Goal: Task Accomplishment & Management: Complete application form

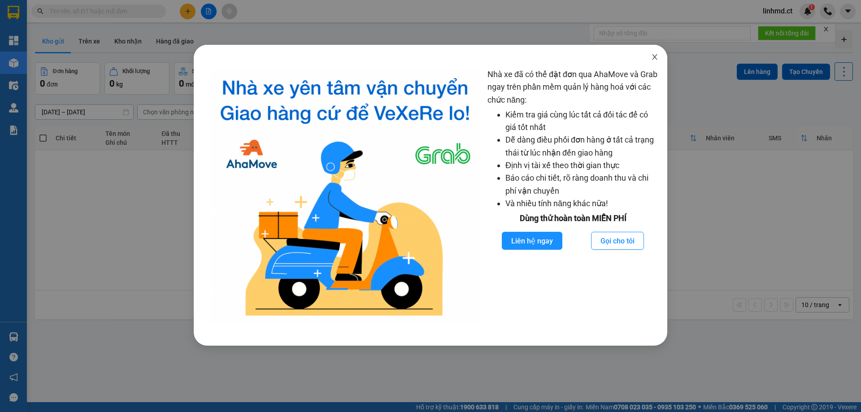
click at [654, 55] on icon "close" at bounding box center [654, 56] width 7 height 7
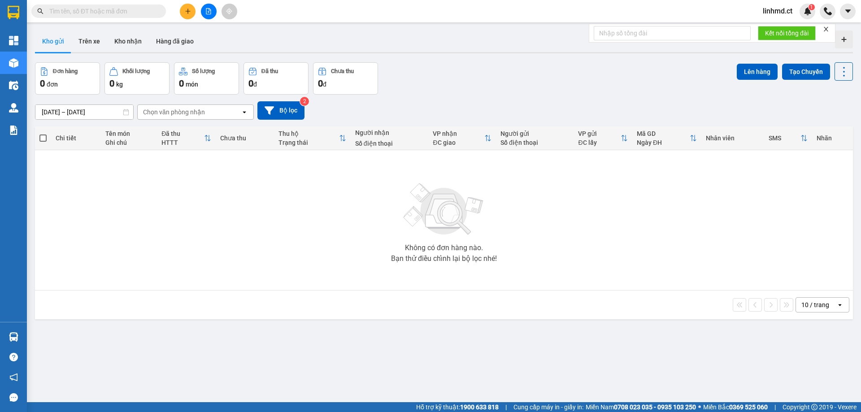
click at [155, 11] on span at bounding box center [98, 10] width 135 height 13
click at [155, 10] on input "text" at bounding box center [102, 11] width 106 height 10
click at [136, 37] on button "Kho nhận" at bounding box center [128, 41] width 42 height 22
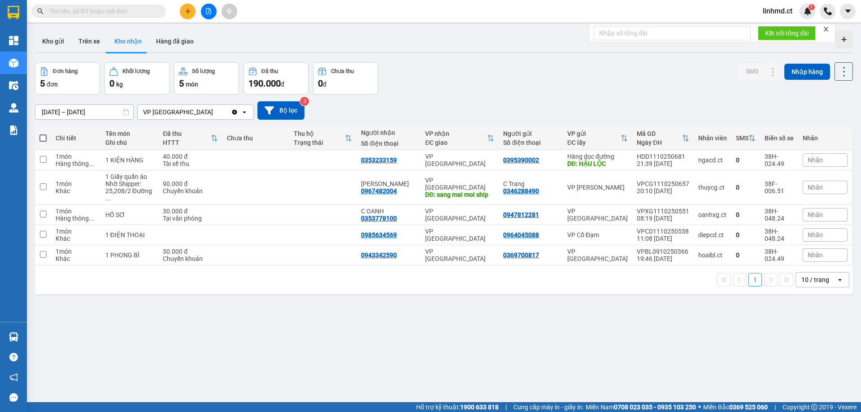
click at [187, 9] on button at bounding box center [188, 12] width 16 height 16
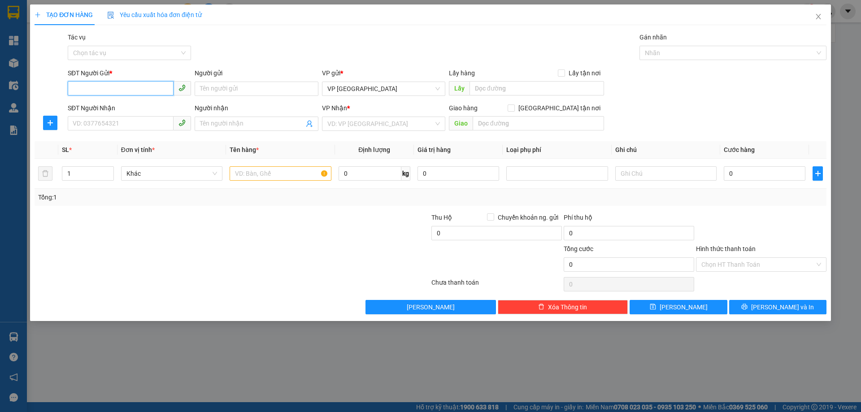
click at [148, 90] on input "SĐT Người Gửi *" at bounding box center [121, 88] width 106 height 14
type input "0912062362"
click at [102, 131] on div "SĐT Người Nhận VD: 0377654321" at bounding box center [129, 118] width 123 height 31
click at [101, 126] on input "SĐT Người Nhận" at bounding box center [121, 123] width 106 height 14
type input "0979202227"
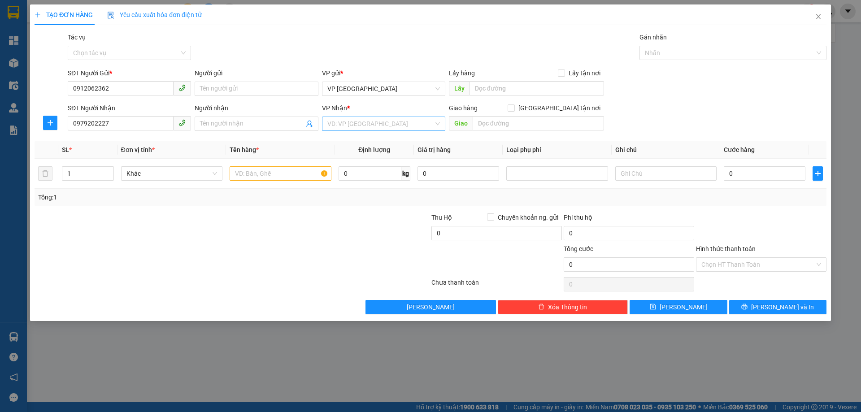
click at [334, 126] on input "search" at bounding box center [380, 123] width 106 height 13
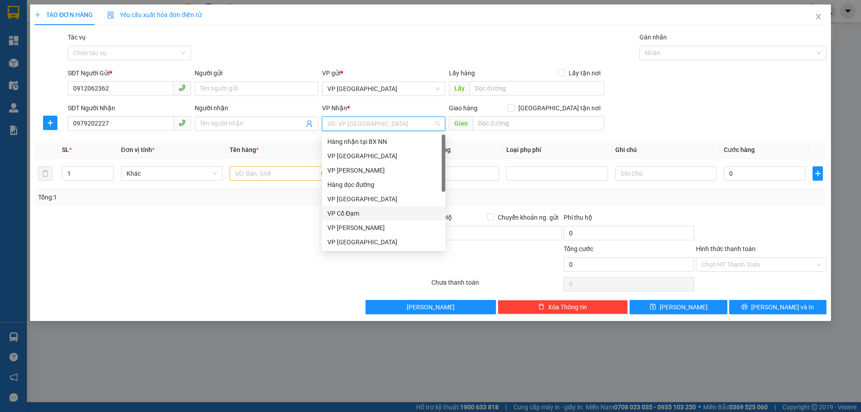
drag, startPoint x: 356, startPoint y: 211, endPoint x: 374, endPoint y: 213, distance: 18.4
click at [356, 211] on div "VP Cổ Đạm" at bounding box center [383, 213] width 113 height 10
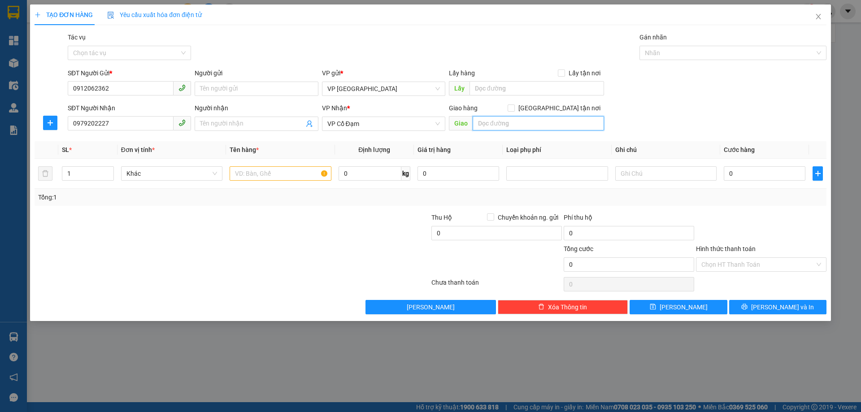
click at [494, 128] on input "text" at bounding box center [538, 123] width 131 height 14
type input "X GIANG"
click at [244, 177] on input "text" at bounding box center [280, 173] width 101 height 14
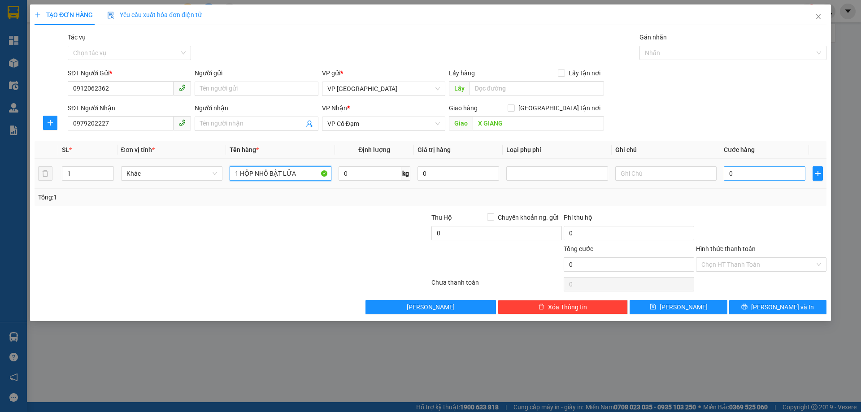
type input "1 HỘP NHỎ BẬT LỬA"
click at [751, 172] on input "0" at bounding box center [765, 173] width 82 height 14
type input "3"
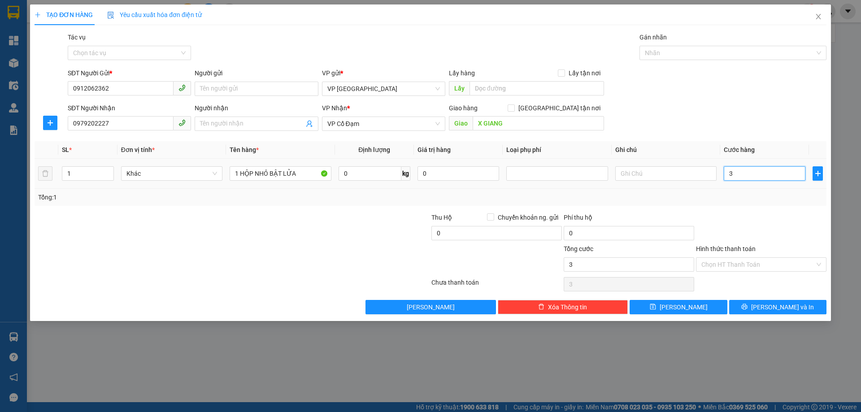
type input "30"
type input "30.000"
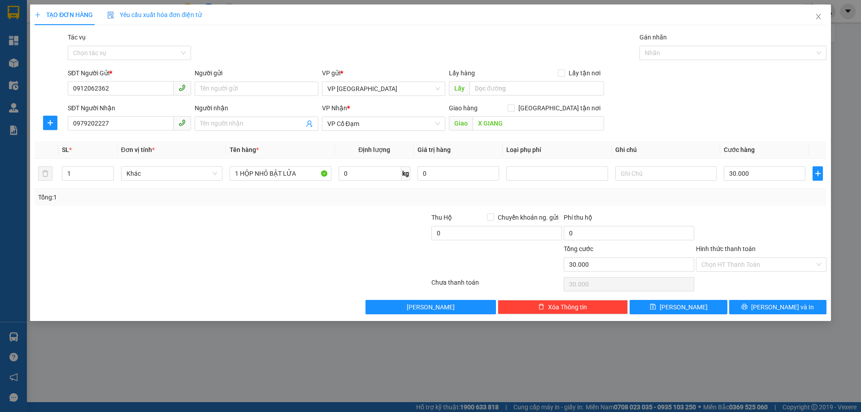
click at [749, 205] on div "Tổng: 1" at bounding box center [431, 197] width 792 height 17
click at [721, 259] on input "Hình thức thanh toán" at bounding box center [757, 264] width 113 height 13
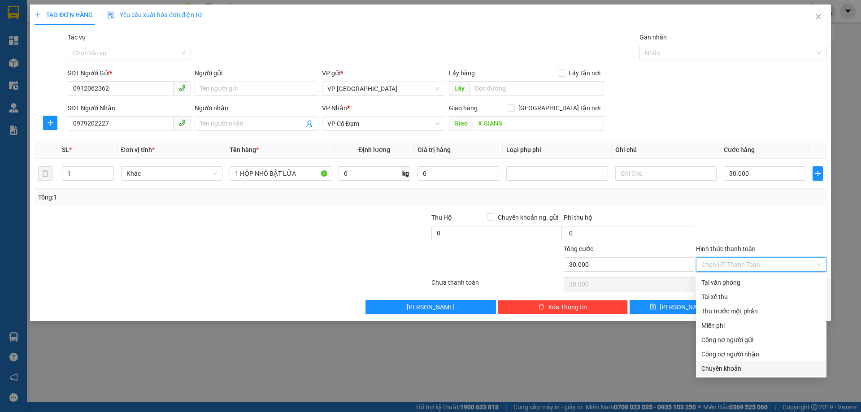
click at [736, 368] on div "Chuyển khoản" at bounding box center [761, 369] width 120 height 10
type input "0"
click at [699, 371] on div "Chuyển khoản" at bounding box center [761, 368] width 130 height 14
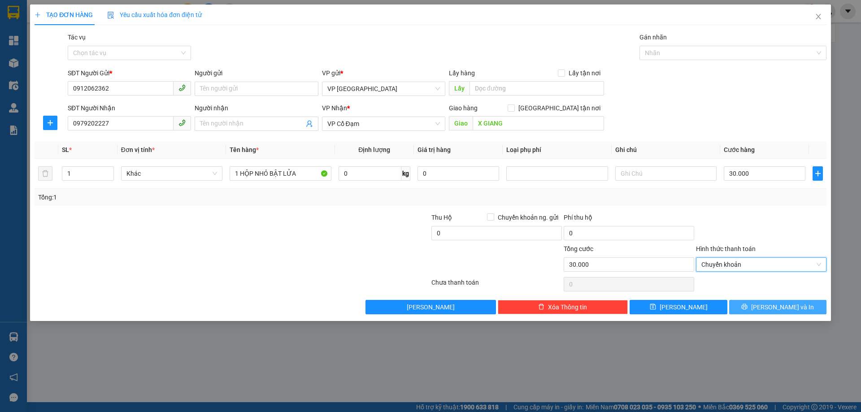
click at [747, 310] on icon "printer" at bounding box center [744, 307] width 6 height 6
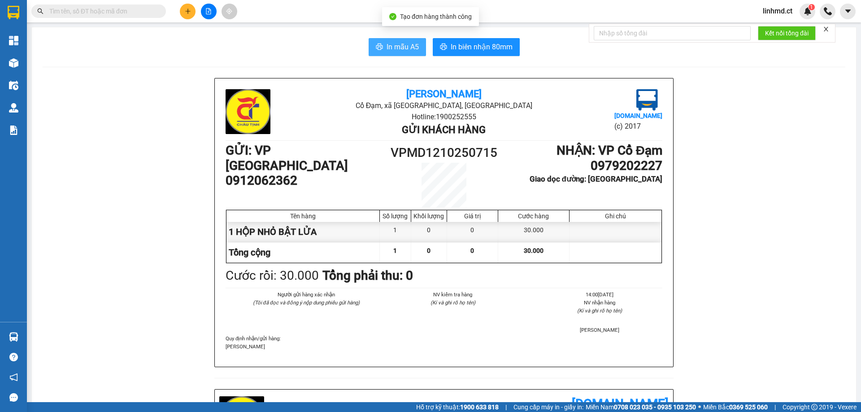
click at [372, 42] on button "In mẫu A5" at bounding box center [397, 47] width 57 height 18
click at [139, 13] on input "text" at bounding box center [102, 11] width 106 height 10
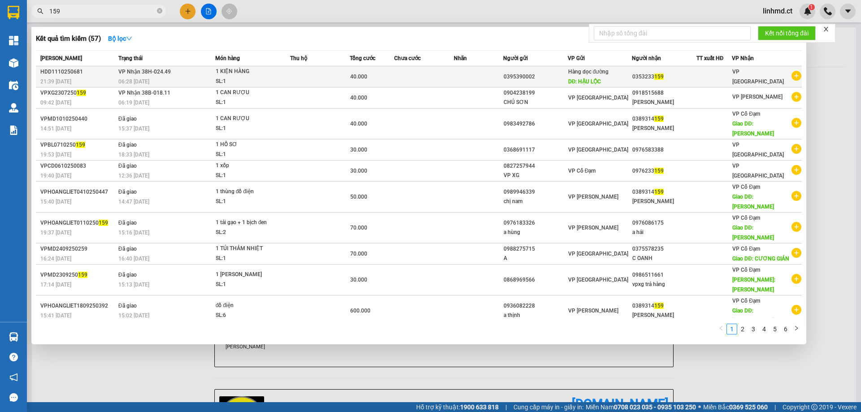
type input "159"
click at [326, 74] on td at bounding box center [319, 76] width 59 height 21
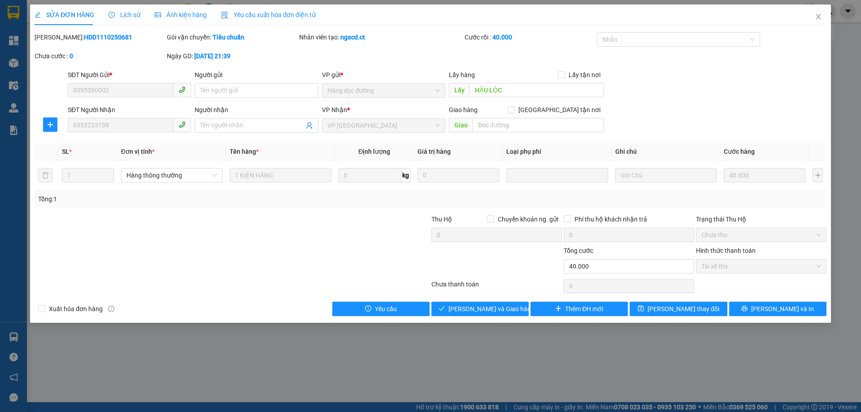
type input "0395390002"
type input "HẬU LỘC"
type input "0353233159"
type input "0"
type input "40.000"
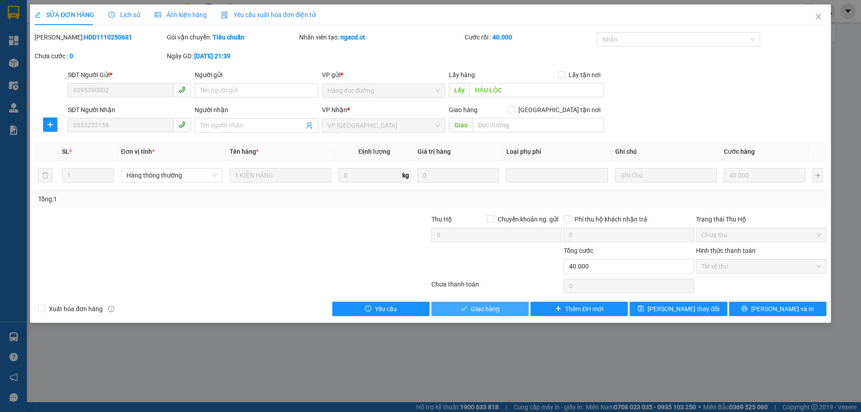
click at [476, 312] on span "Giao hàng" at bounding box center [485, 309] width 29 height 10
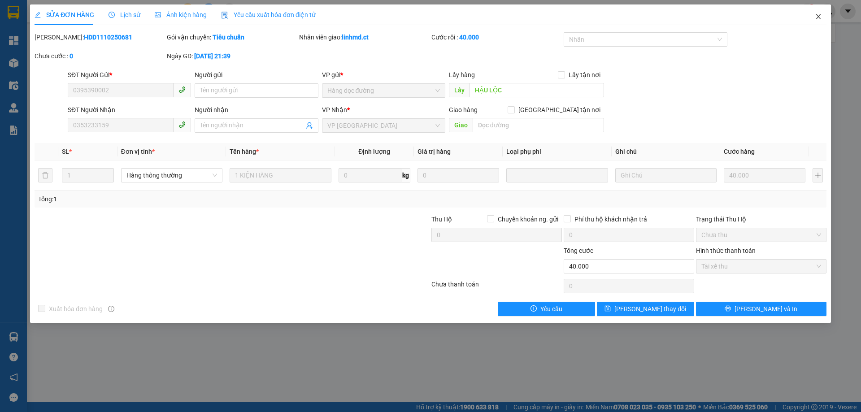
click at [816, 18] on icon "close" at bounding box center [818, 16] width 7 height 7
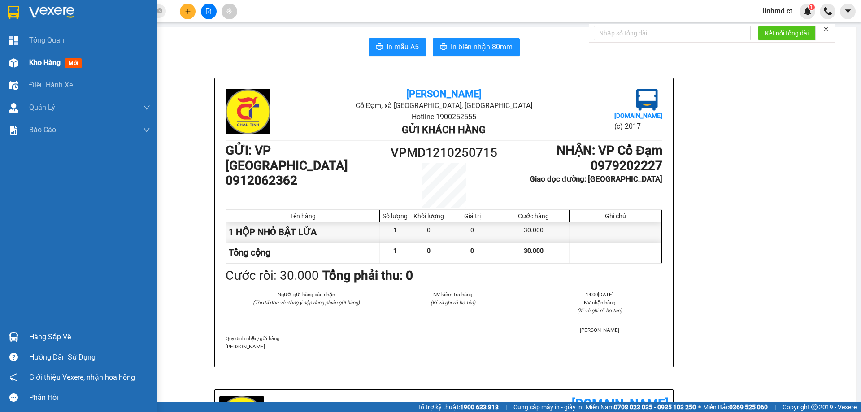
click at [19, 57] on div at bounding box center [14, 63] width 16 height 16
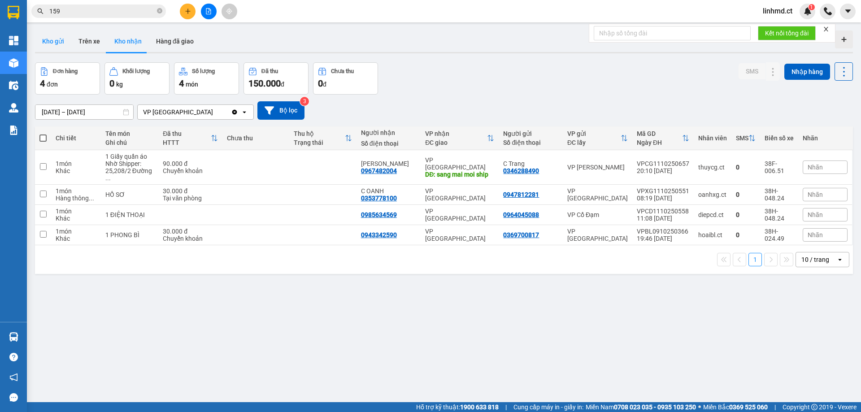
click at [56, 46] on button "Kho gửi" at bounding box center [53, 41] width 36 height 22
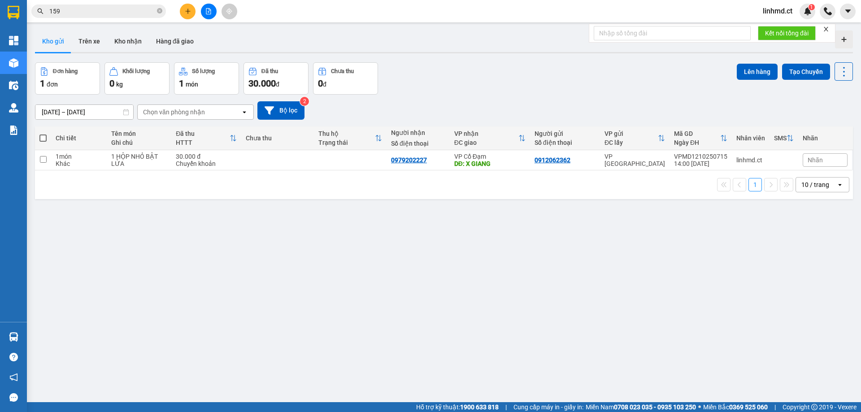
click at [331, 203] on div "ver 1.8.146 Kho gửi Trên xe Kho nhận Hàng đã giao Đơn hàng 1 đơn Khối lượng 0 k…" at bounding box center [443, 233] width 825 height 412
click at [331, 199] on div "1 10 / trang open" at bounding box center [444, 184] width 818 height 29
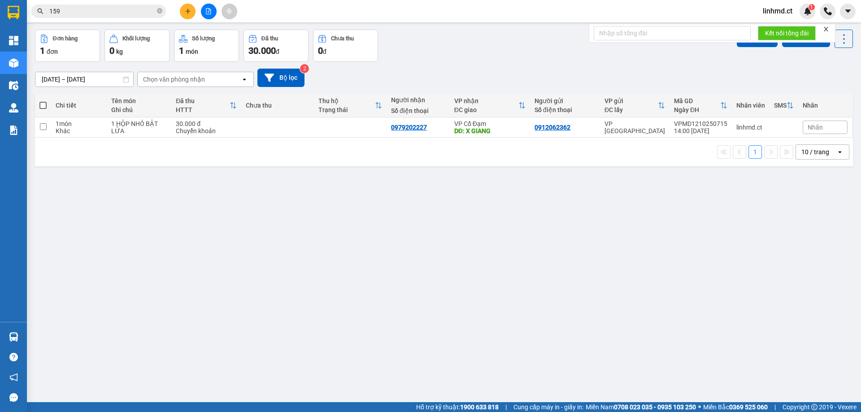
scroll to position [41, 0]
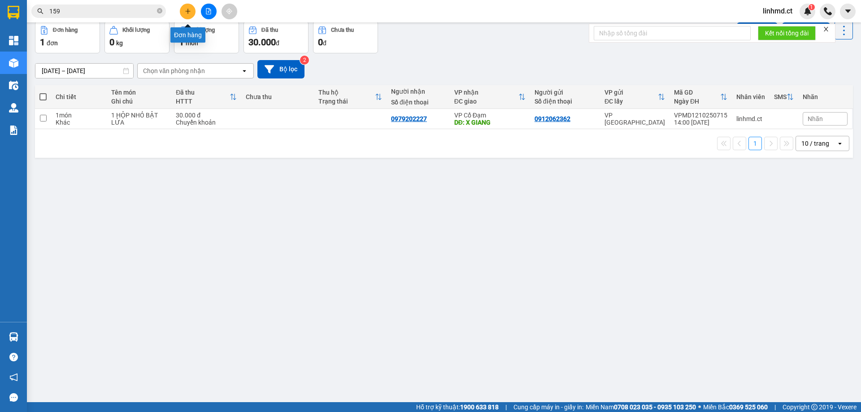
click at [185, 11] on icon "plus" at bounding box center [188, 11] width 6 height 6
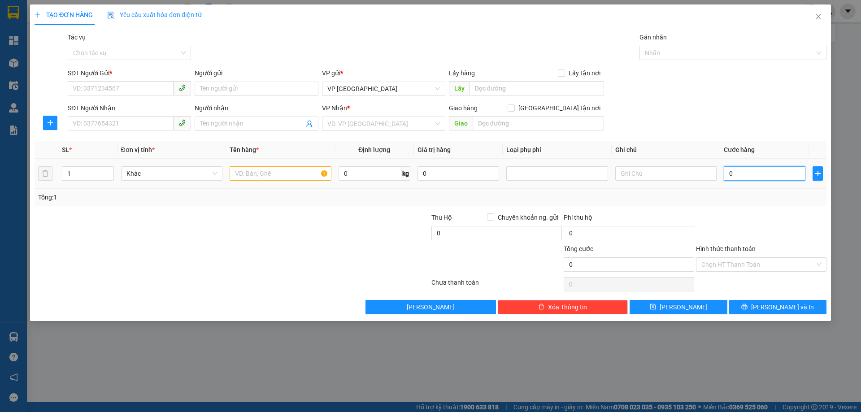
click at [730, 174] on input "0" at bounding box center [765, 173] width 82 height 14
click at [168, 86] on input "SĐT Người Gửi *" at bounding box center [121, 88] width 106 height 14
type input "0946021387"
click at [126, 118] on input "SĐT Người Nhận" at bounding box center [121, 123] width 106 height 14
type input "0946021387"
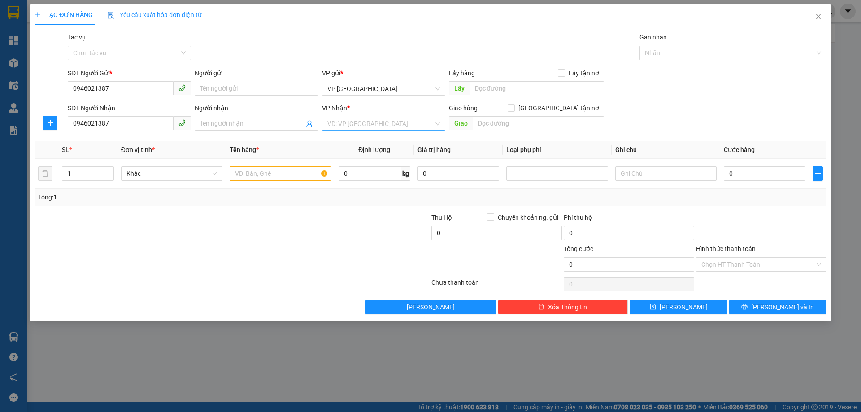
click at [362, 125] on input "search" at bounding box center [380, 123] width 106 height 13
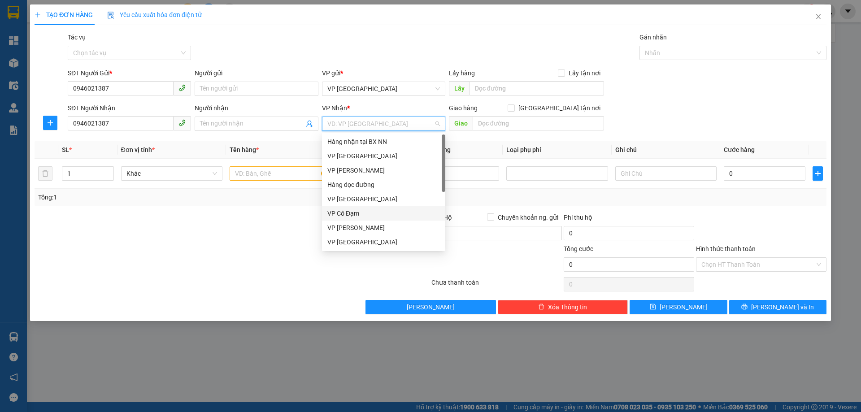
click at [361, 211] on div "VP Cổ Đạm" at bounding box center [383, 213] width 113 height 10
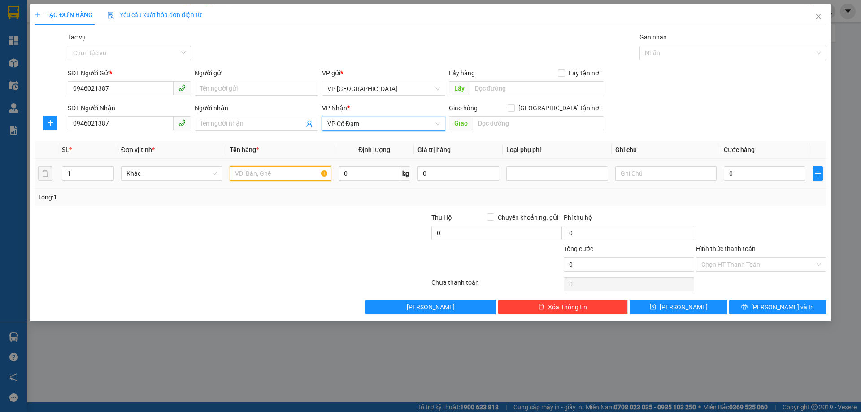
click at [295, 169] on input "text" at bounding box center [280, 173] width 101 height 14
type input "1K"
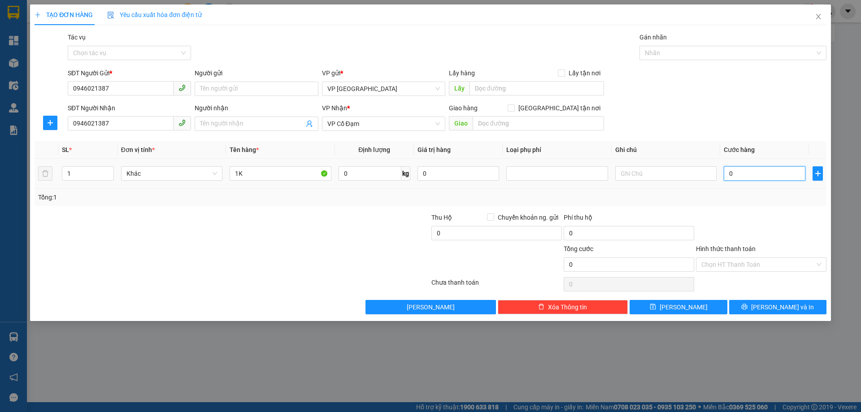
click at [731, 175] on input "0" at bounding box center [765, 173] width 82 height 14
click at [497, 214] on span "Chuyển khoản ng. gửi" at bounding box center [528, 218] width 68 height 10
click at [493, 214] on input "Chuyển khoản ng. gửi" at bounding box center [490, 216] width 6 height 6
checkbox input "true"
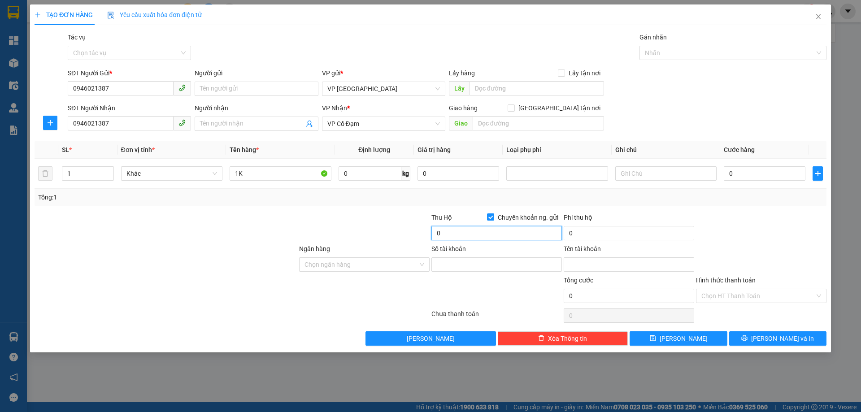
click at [460, 237] on input "0" at bounding box center [496, 233] width 130 height 14
type input "6.800.000"
click at [379, 268] on input "Ngân hàng" at bounding box center [360, 264] width 113 height 13
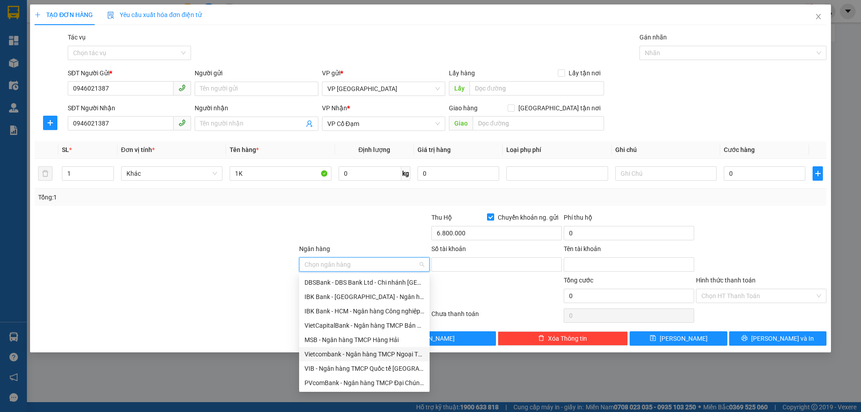
click at [317, 356] on div "Vietcombank - Ngân hàng TMCP Ngoại Thương Việt Nam" at bounding box center [364, 354] width 120 height 10
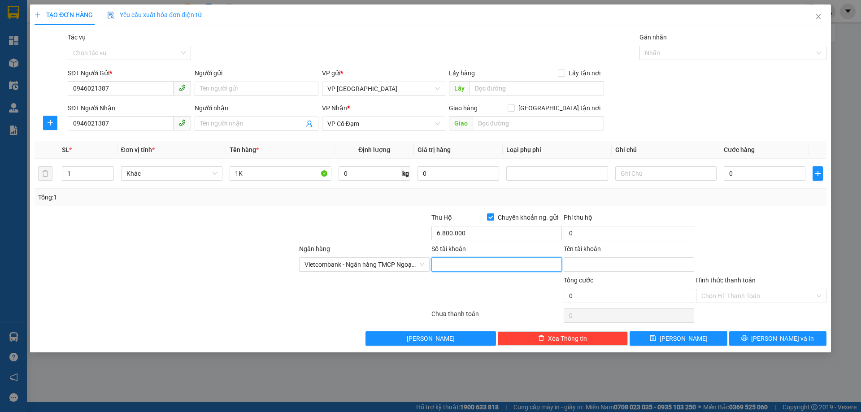
click at [467, 271] on input "Số tài khoản" at bounding box center [496, 264] width 130 height 14
type input "0"
type input "9946021387"
click at [574, 259] on input "Tên tài khoản" at bounding box center [629, 264] width 130 height 14
type input "L"
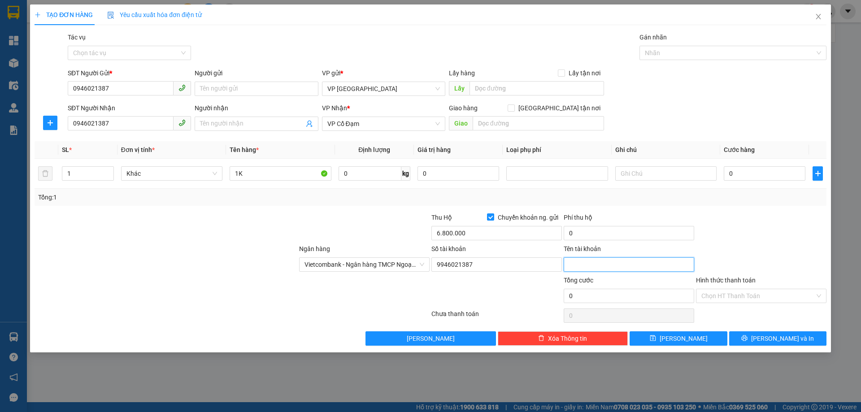
click at [576, 260] on input "Tên tài khoản" at bounding box center [629, 264] width 130 height 14
type input "[PERSON_NAME]"
click at [733, 174] on input "0" at bounding box center [765, 173] width 82 height 14
type input "4"
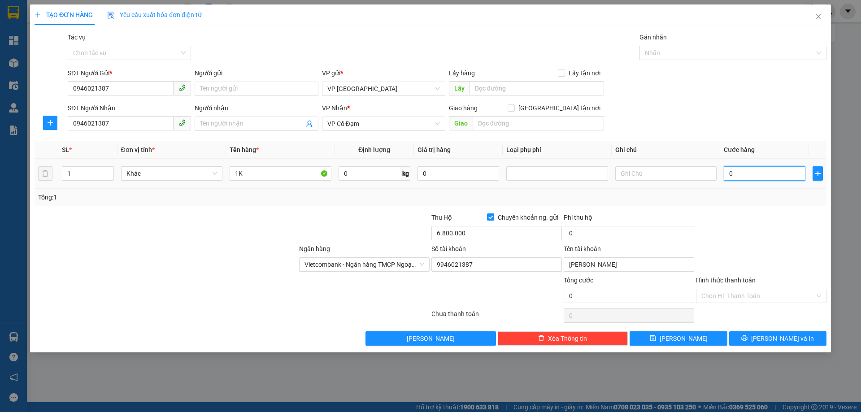
type input "4"
type input "40"
type input "400"
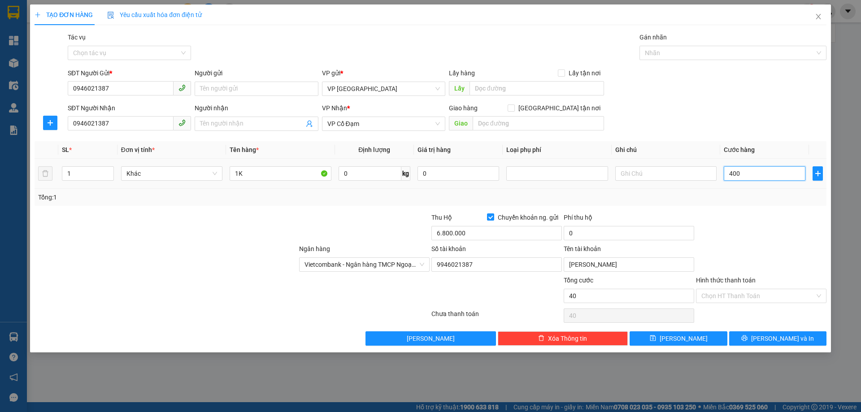
type input "400"
type input "400.000"
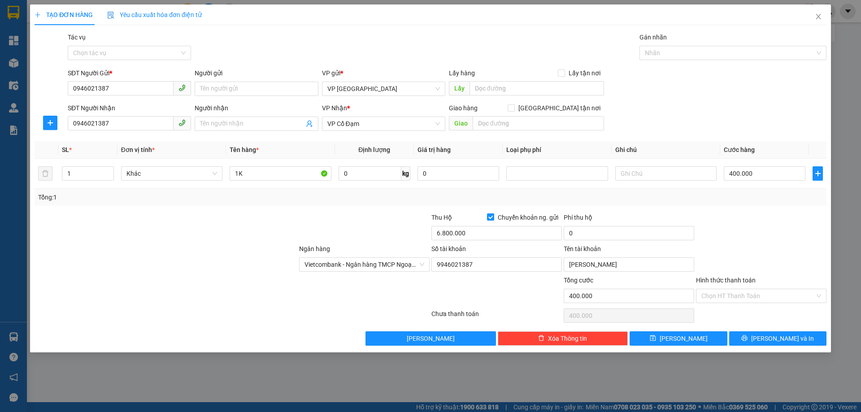
click at [743, 210] on div "Transit Pickup Surcharge Ids Transit Deliver Surcharge Ids Transit Deliver Surc…" at bounding box center [431, 188] width 792 height 313
click at [652, 177] on input "text" at bounding box center [665, 173] width 101 height 14
type input "C"
type input "TIỀN CƯỚC TRỪ VÀO TIỀN THU HỘ"
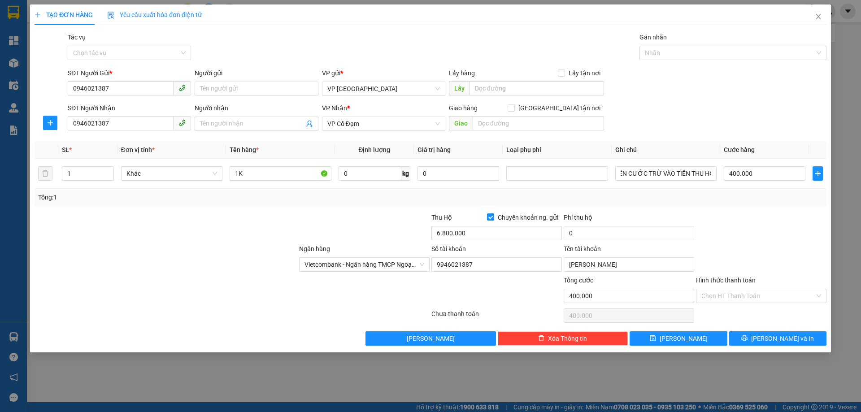
click at [704, 207] on div "Transit Pickup Surcharge Ids Transit Deliver Surcharge Ids Transit Deliver Surc…" at bounding box center [431, 188] width 792 height 313
click at [745, 176] on input "400.000" at bounding box center [765, 173] width 82 height 14
click at [657, 173] on input "TIỀN CƯỚC TRỪ VÀO TIỀN THU HỘ" at bounding box center [665, 173] width 101 height 14
click at [719, 207] on div "Transit Pickup Surcharge Ids Transit Deliver Surcharge Ids Transit Deliver Surc…" at bounding box center [431, 188] width 792 height 313
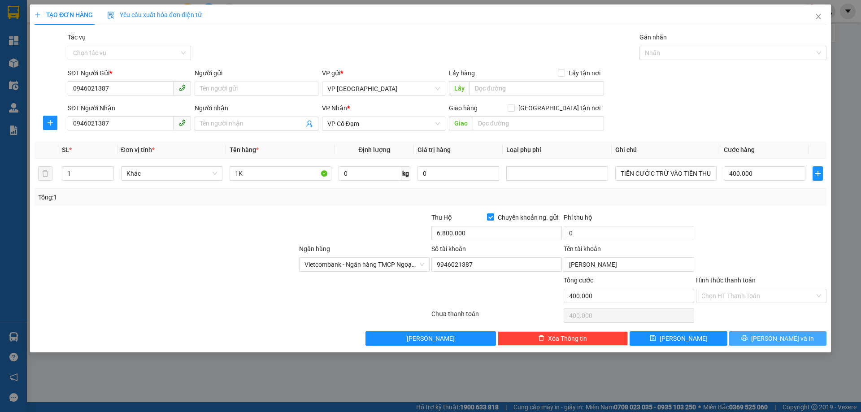
click at [757, 338] on button "[PERSON_NAME] và In" at bounding box center [777, 338] width 97 height 14
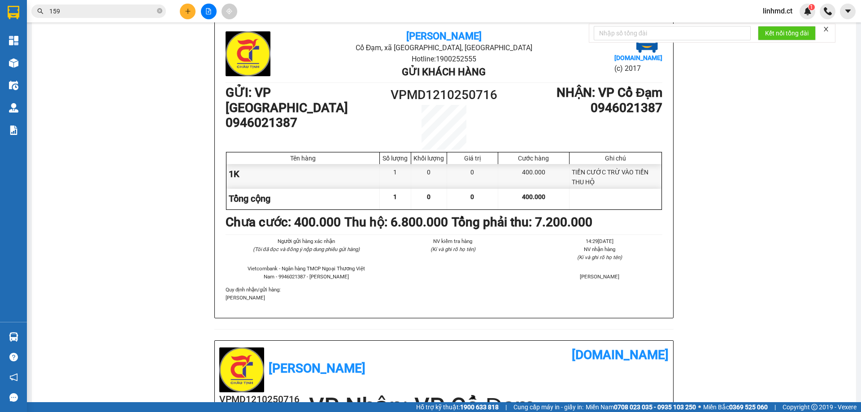
scroll to position [45, 0]
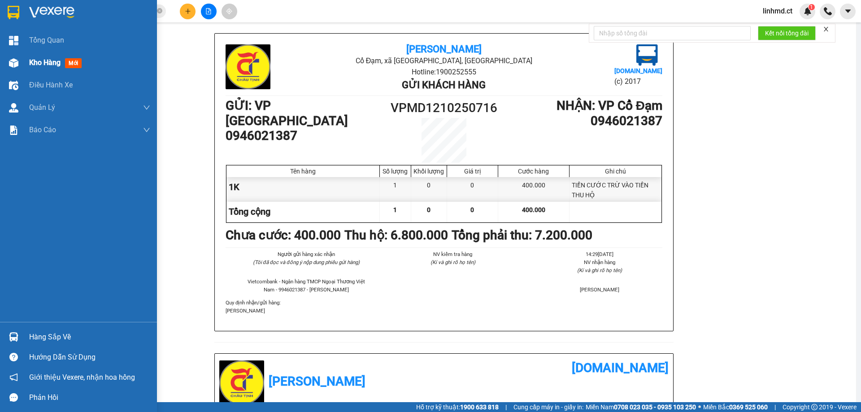
click at [13, 59] on img at bounding box center [13, 62] width 9 height 9
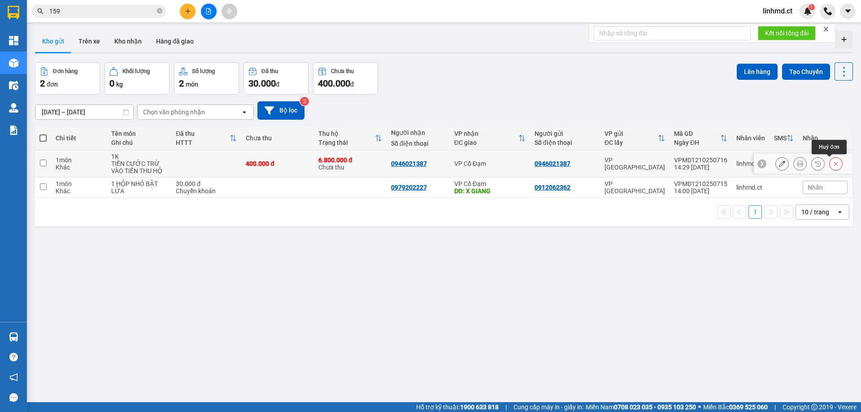
click at [833, 165] on icon at bounding box center [836, 164] width 6 height 6
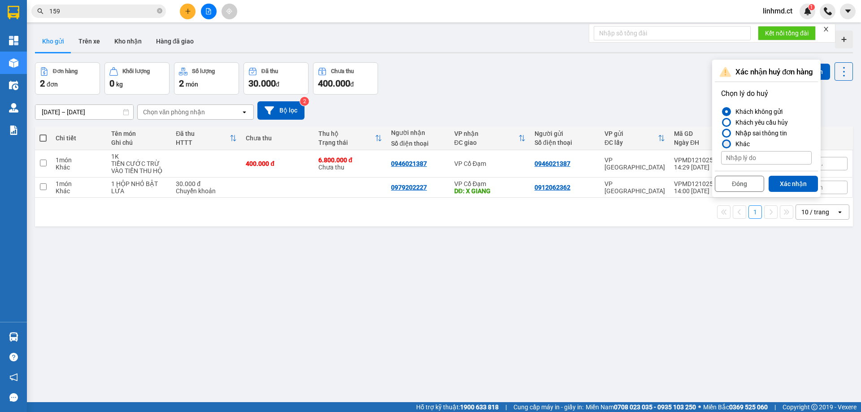
click at [725, 140] on div at bounding box center [726, 143] width 9 height 9
click at [721, 144] on input "Khác" at bounding box center [721, 144] width 0 height 0
click at [725, 115] on div at bounding box center [726, 111] width 9 height 9
click at [721, 112] on input "Khách không gửi" at bounding box center [721, 112] width 0 height 0
click at [790, 182] on button "Xác nhận" at bounding box center [792, 184] width 49 height 16
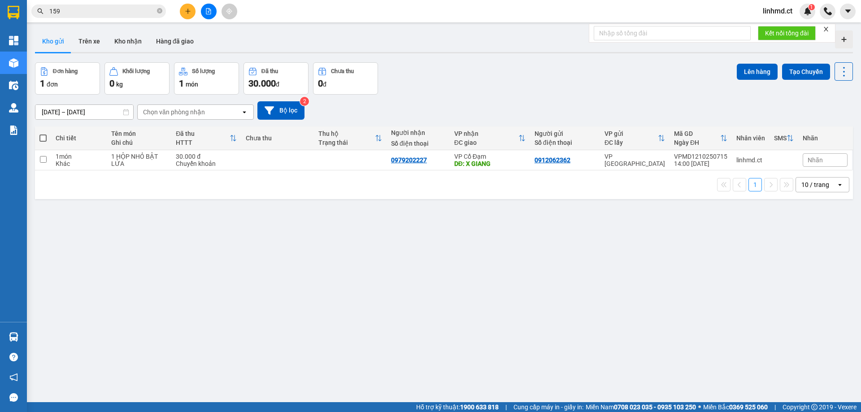
click at [146, 13] on input "159" at bounding box center [102, 11] width 106 height 10
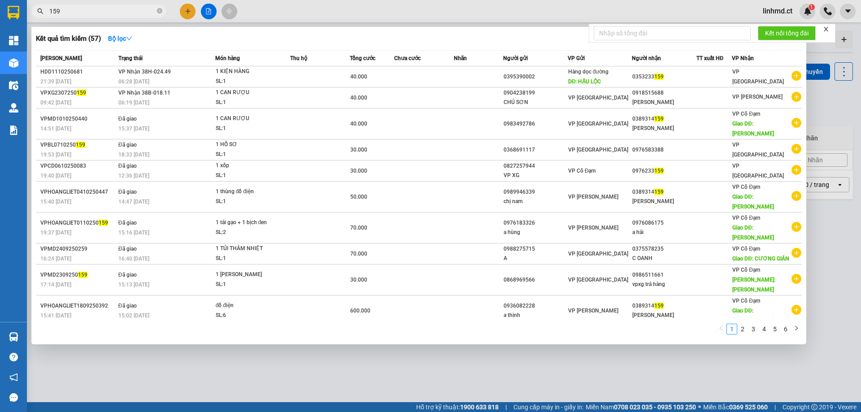
click at [146, 13] on input "159" at bounding box center [102, 11] width 106 height 10
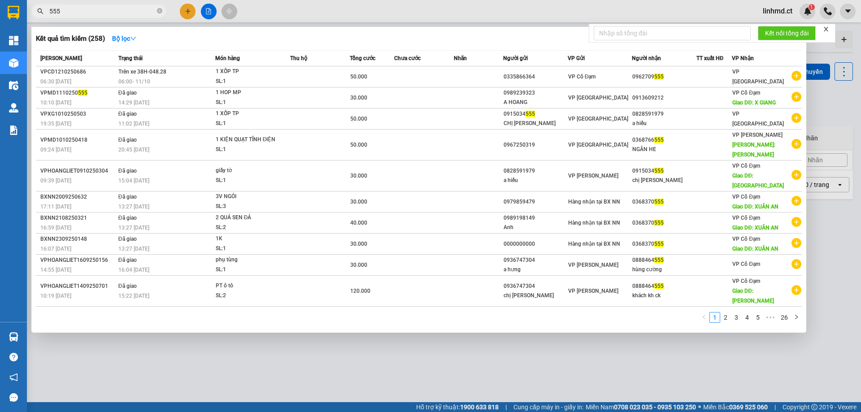
type input "555"
click at [206, 355] on div at bounding box center [430, 206] width 861 height 412
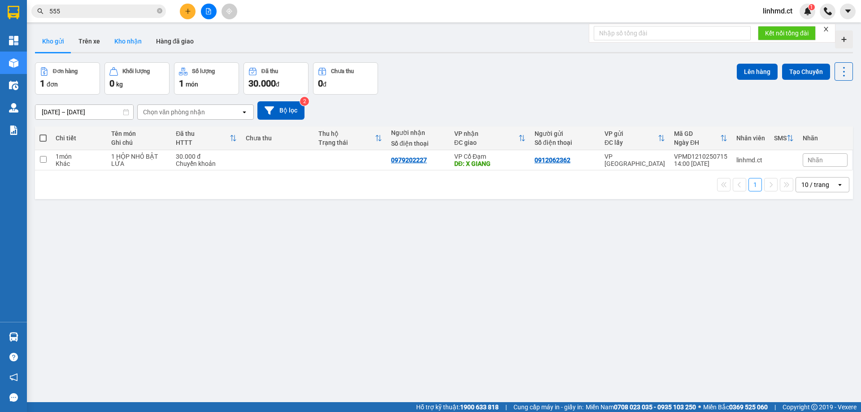
click at [127, 42] on button "Kho nhận" at bounding box center [128, 41] width 42 height 22
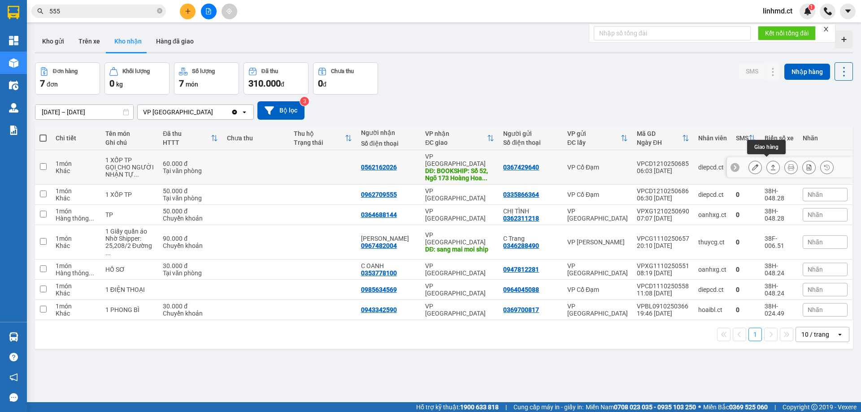
click at [770, 167] on icon at bounding box center [773, 167] width 6 height 6
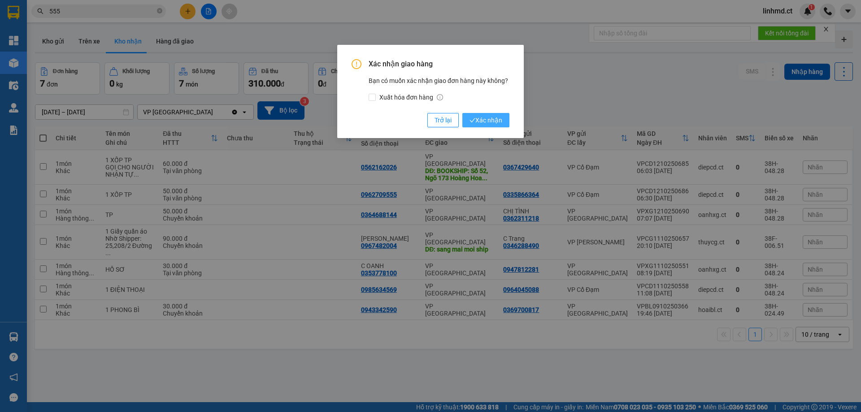
click at [490, 115] on span "Xác nhận" at bounding box center [485, 120] width 33 height 10
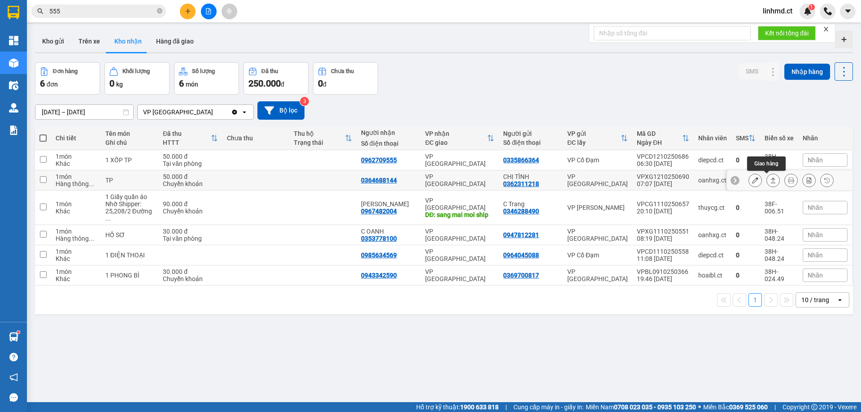
click at [769, 183] on button at bounding box center [773, 181] width 13 height 16
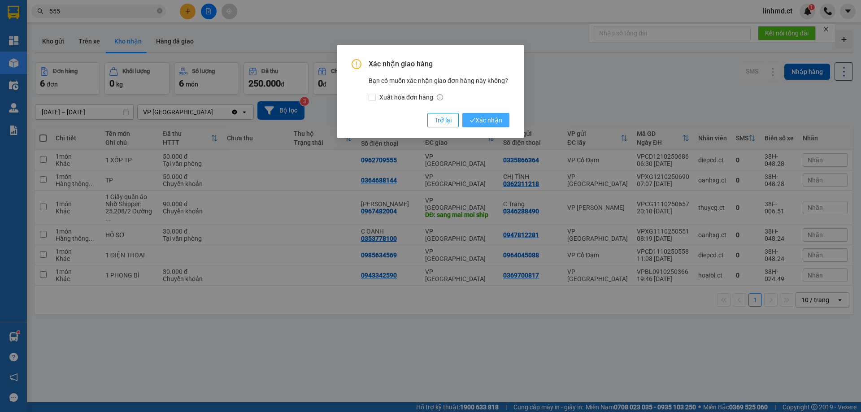
click at [502, 120] on button "Xác nhận" at bounding box center [485, 120] width 47 height 14
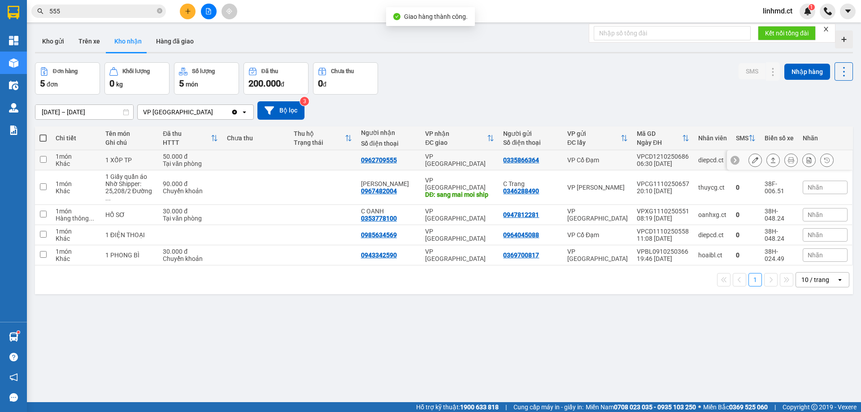
click at [770, 161] on icon at bounding box center [773, 160] width 6 height 6
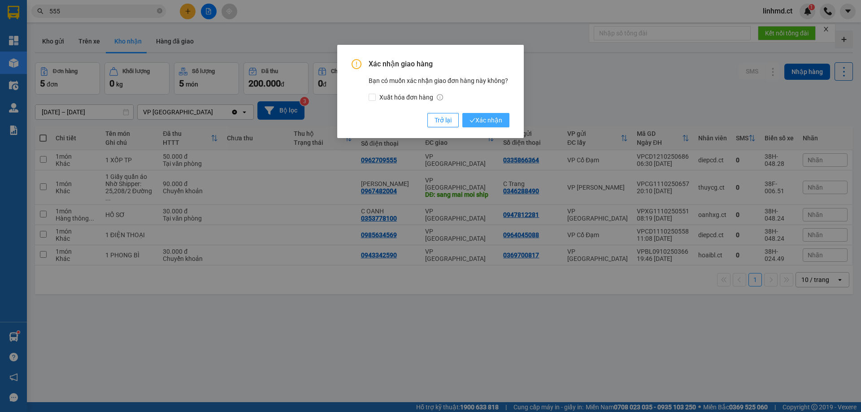
click at [491, 121] on span "Xác nhận" at bounding box center [485, 120] width 33 height 10
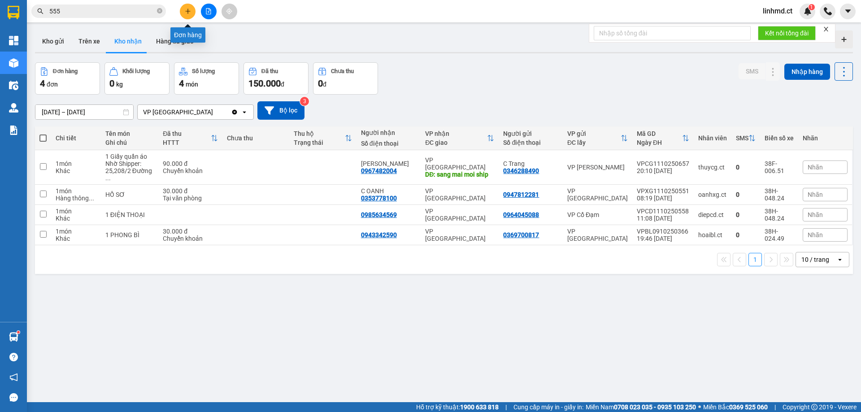
click at [188, 13] on icon "plus" at bounding box center [187, 11] width 0 height 5
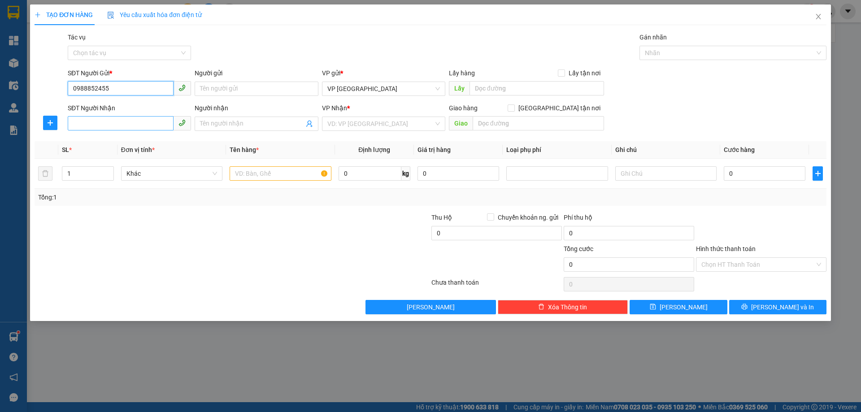
type input "0988852455"
click at [89, 126] on input "SĐT Người Nhận" at bounding box center [121, 123] width 106 height 14
type input "0"
drag, startPoint x: 81, startPoint y: 86, endPoint x: 49, endPoint y: 80, distance: 32.4
click at [49, 80] on div "SĐT Người Gửi * 0988852455 Người gửi Tên người gửi VP gửi * VP [GEOGRAPHIC_DATA…" at bounding box center [431, 83] width 794 height 31
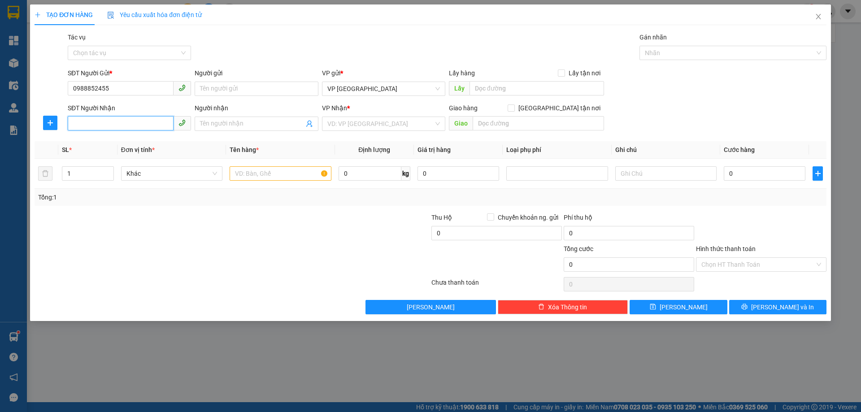
click at [84, 126] on input "SĐT Người Nhận" at bounding box center [121, 123] width 106 height 14
paste input "0988852455"
type input "0988852455"
drag, startPoint x: 91, startPoint y: 81, endPoint x: 33, endPoint y: 69, distance: 59.0
click at [33, 69] on div "TẠO ĐƠN HÀNG Yêu cầu xuất hóa đơn điện tử Transit Pickup Surcharge Ids Transit …" at bounding box center [430, 162] width 801 height 317
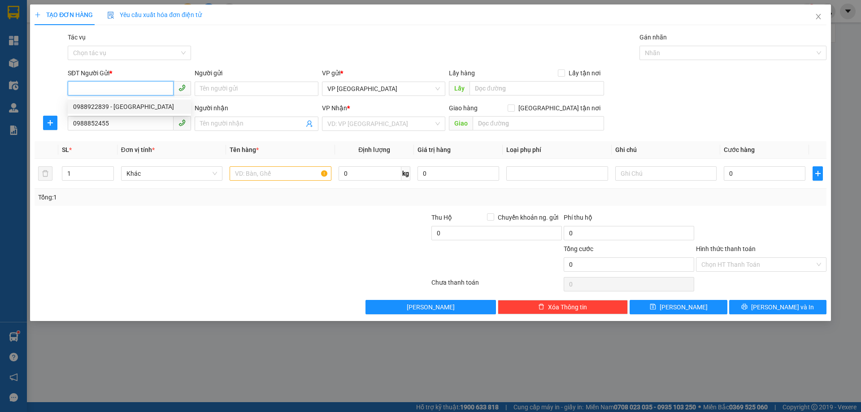
click at [149, 111] on div "0988922839 - [GEOGRAPHIC_DATA]" at bounding box center [129, 107] width 113 height 10
type input "0988922839"
type input "BÁC PHÚ"
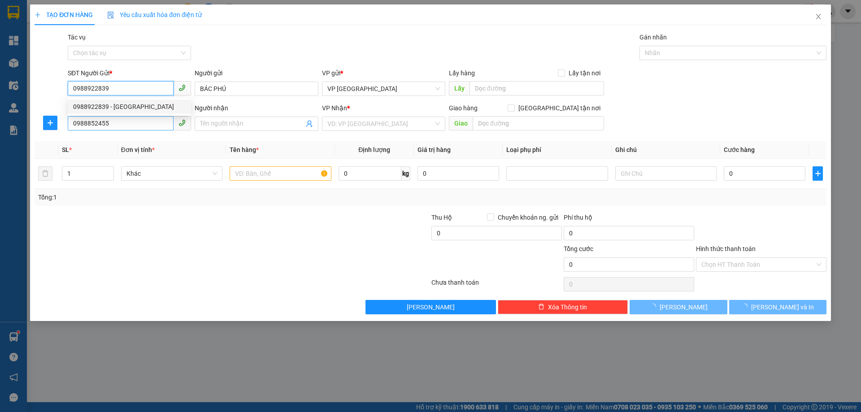
type input "40.000"
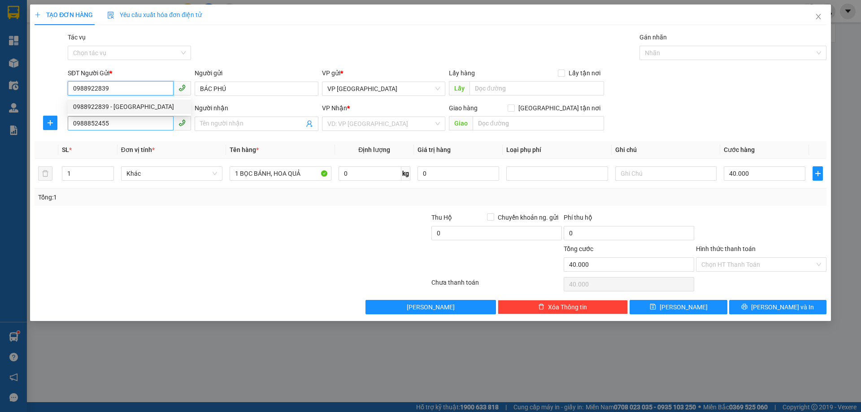
type input "0988922839"
click at [150, 121] on input "0988852455" at bounding box center [121, 123] width 106 height 14
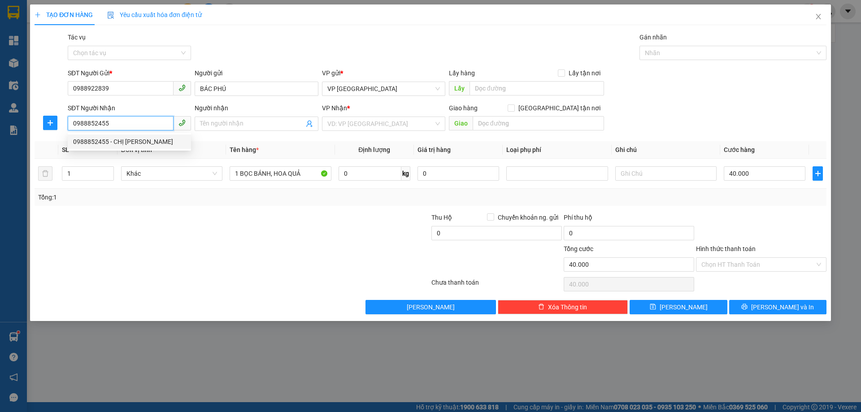
click at [132, 146] on div "0988852455 - CHỊ [PERSON_NAME]" at bounding box center [129, 142] width 113 height 10
type input "CHỊ [PERSON_NAME]"
type input "[PERSON_NAME]"
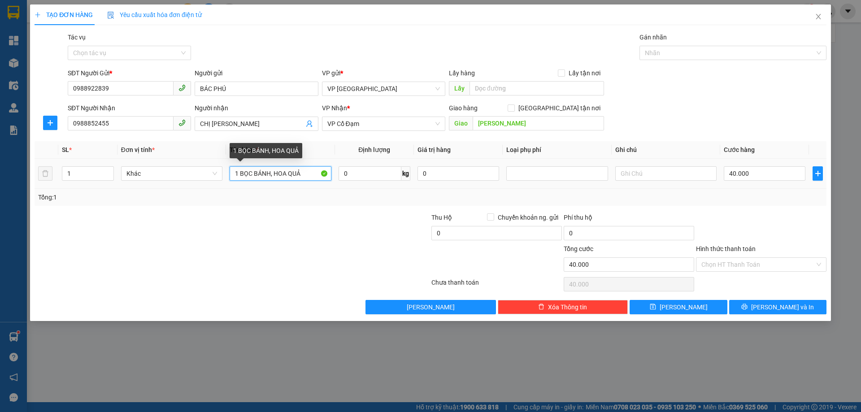
click at [301, 174] on input "1 BỌC BÁNH, HOA QUẢ" at bounding box center [280, 173] width 101 height 14
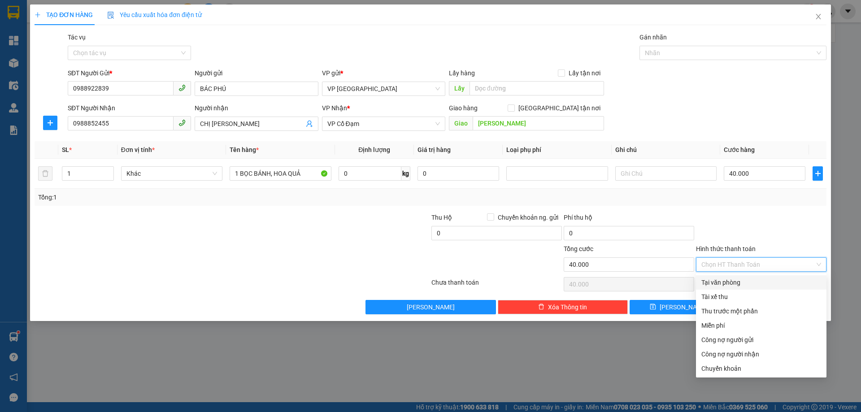
click at [720, 266] on input "Hình thức thanh toán" at bounding box center [757, 264] width 113 height 13
click at [720, 280] on div "Tại văn phòng" at bounding box center [761, 283] width 120 height 10
type input "0"
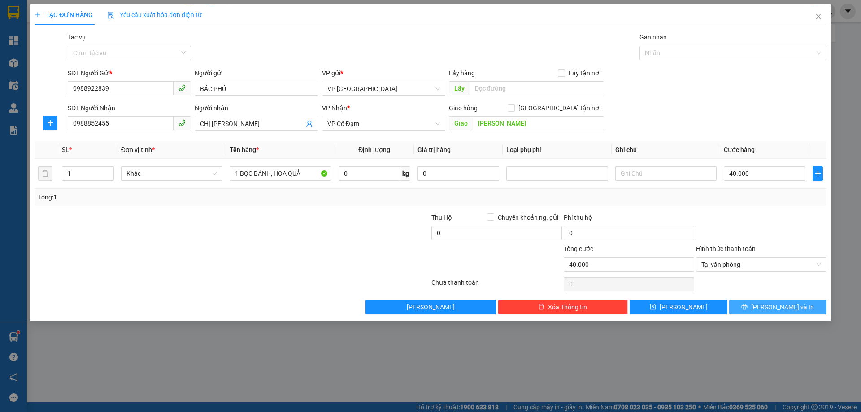
click at [745, 307] on button "[PERSON_NAME] và In" at bounding box center [777, 307] width 97 height 14
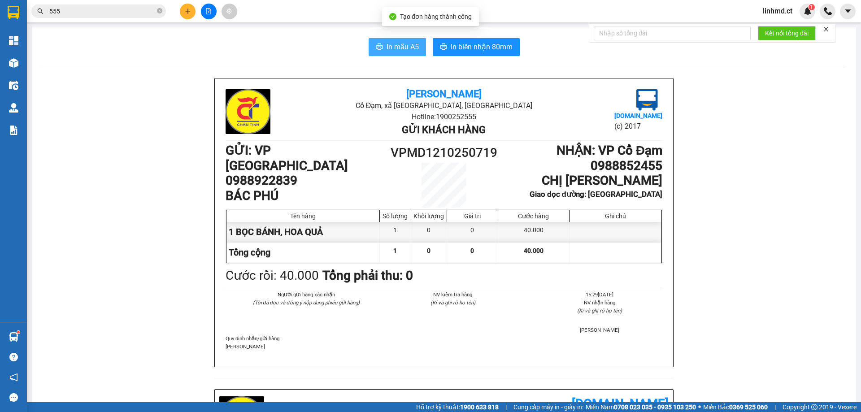
click at [377, 44] on icon "printer" at bounding box center [379, 46] width 7 height 6
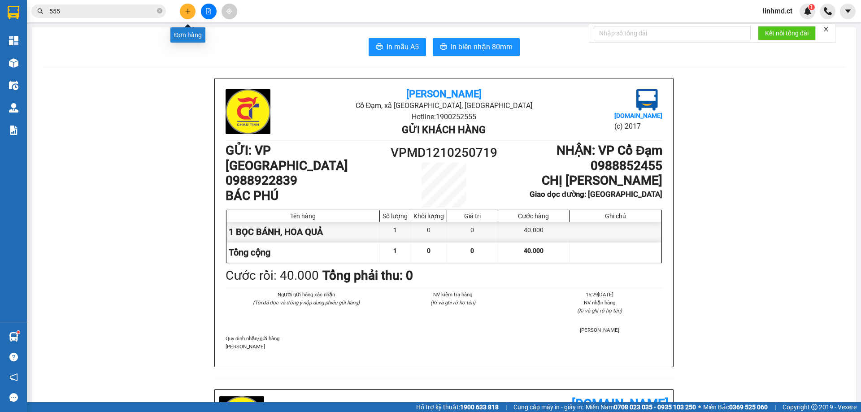
click at [187, 12] on icon "plus" at bounding box center [188, 11] width 6 height 6
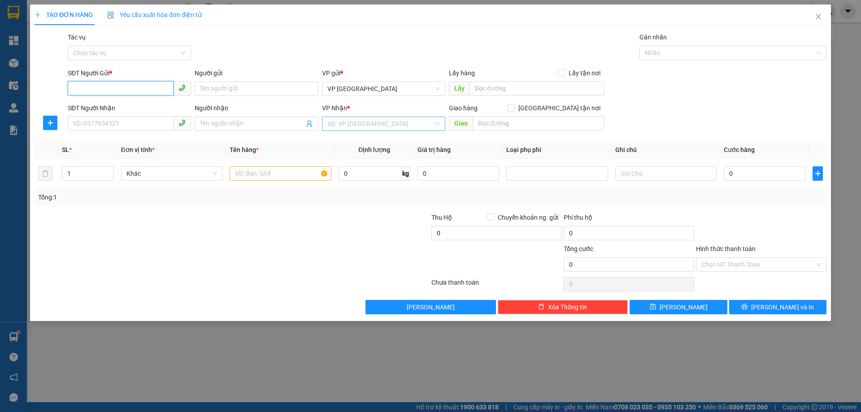
type input "9"
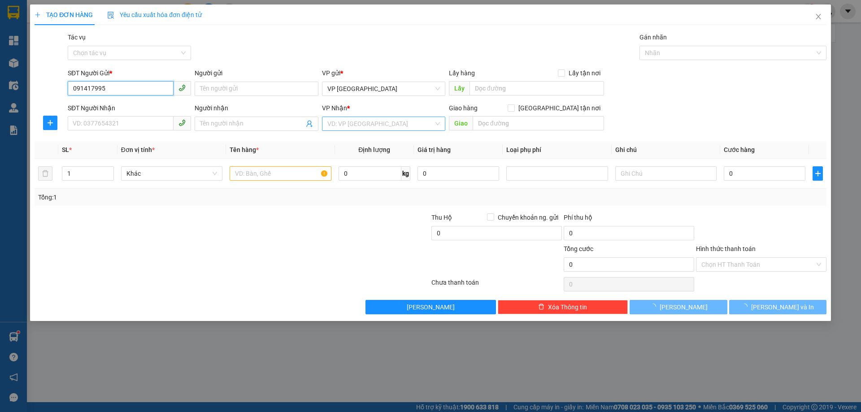
type input "0914179955"
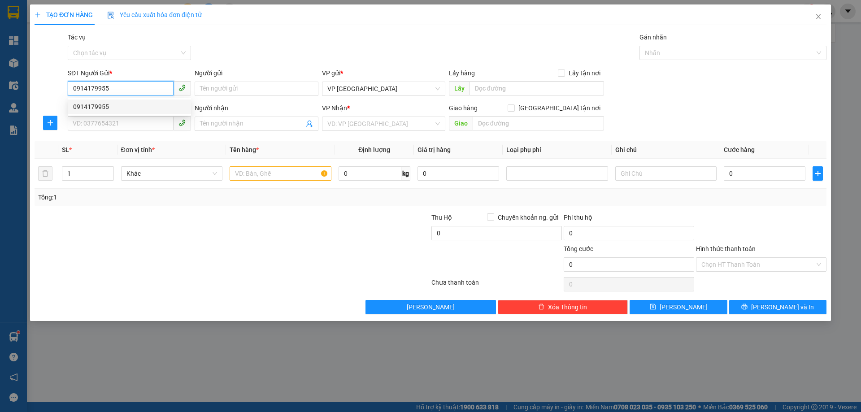
click at [123, 111] on div "0914179955" at bounding box center [129, 107] width 113 height 10
type input "0964735739"
type input "X HOA"
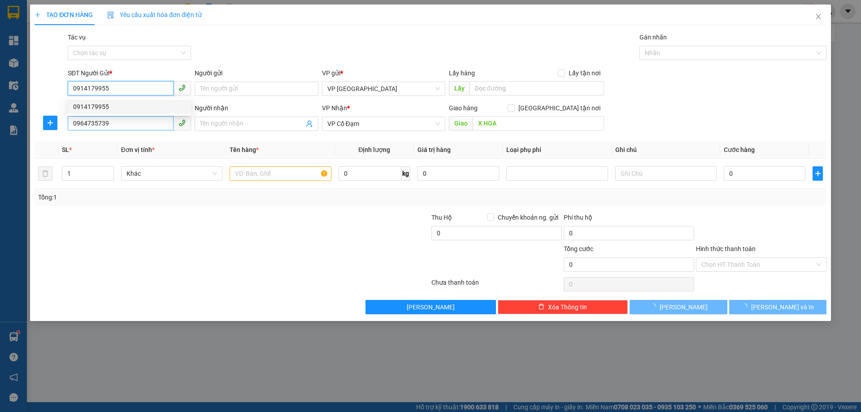
type input "480.000"
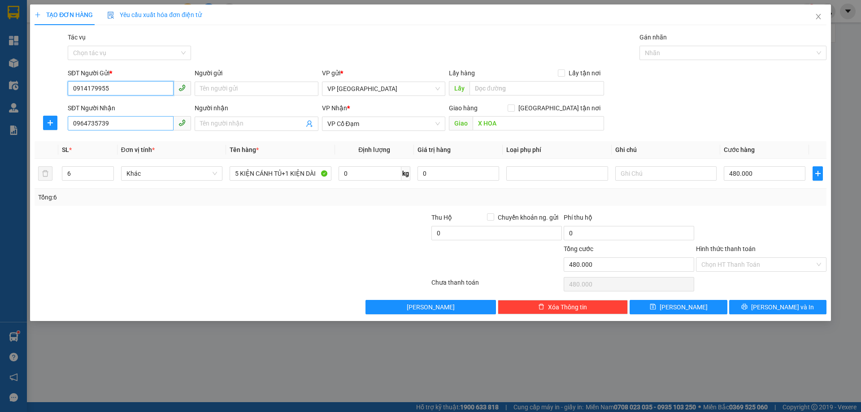
type input "0914179955"
click at [132, 126] on input "0964735739" at bounding box center [121, 123] width 106 height 14
click at [131, 125] on input "0964735739" at bounding box center [121, 123] width 106 height 14
type input "0349154001"
click at [79, 143] on div "0349154001 - a dũng VPBL THU CƯỚC N8/9" at bounding box center [136, 142] width 126 height 10
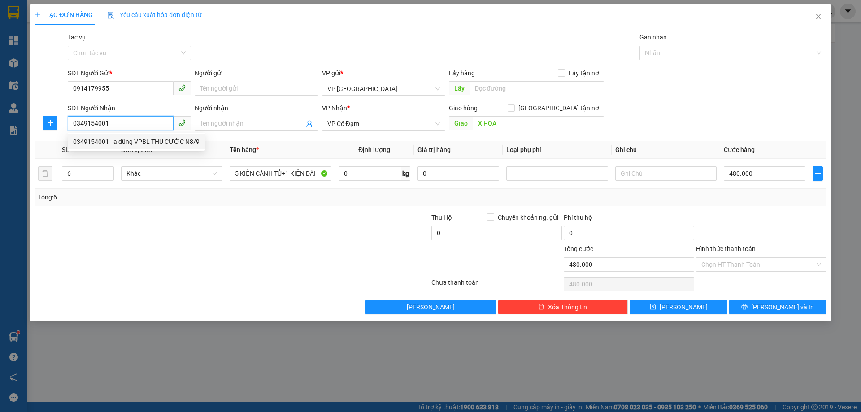
type input "a dũng VPBL THU CƯỚC N8/9"
type input "TÂN LỘC"
type input "50.000"
type input "0349154001"
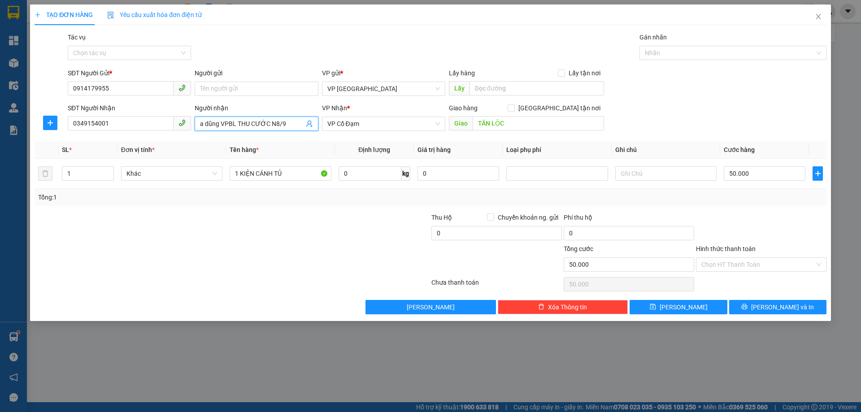
drag, startPoint x: 286, startPoint y: 120, endPoint x: 219, endPoint y: 121, distance: 66.8
click at [219, 121] on input "a dũng VPBL THU CƯỚC N8/9" at bounding box center [252, 124] width 104 height 10
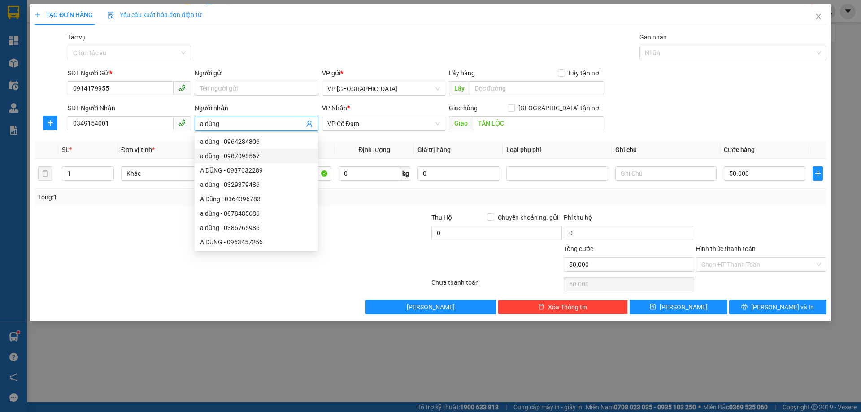
type input "a dũng"
click at [114, 221] on div at bounding box center [166, 228] width 265 height 31
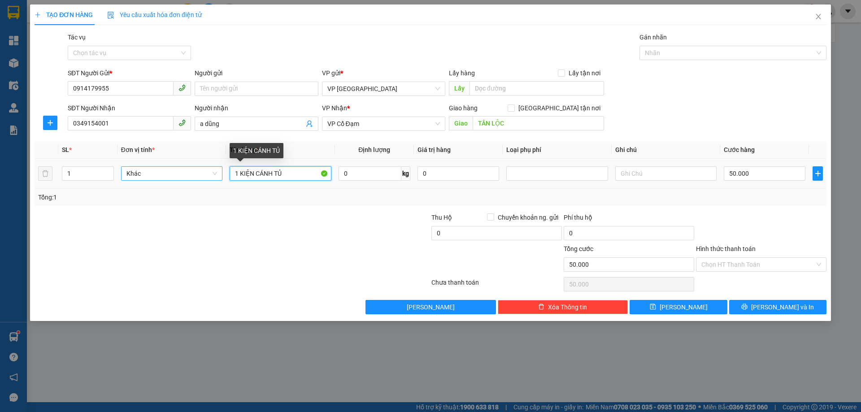
drag, startPoint x: 238, startPoint y: 175, endPoint x: 221, endPoint y: 169, distance: 17.2
click at [221, 171] on tr "1 Khác 1 KIỆN CÁNH TỦ 0 kg 0 50.000" at bounding box center [431, 174] width 792 height 30
type input "5 KIỆN CÁNH TỦ"
drag, startPoint x: 85, startPoint y: 177, endPoint x: 0, endPoint y: 146, distance: 90.2
click at [0, 150] on div "TẠO ĐƠN HÀNG Yêu cầu xuất hóa đơn điện tử Transit Pickup Surcharge Ids Transit …" at bounding box center [430, 206] width 861 height 412
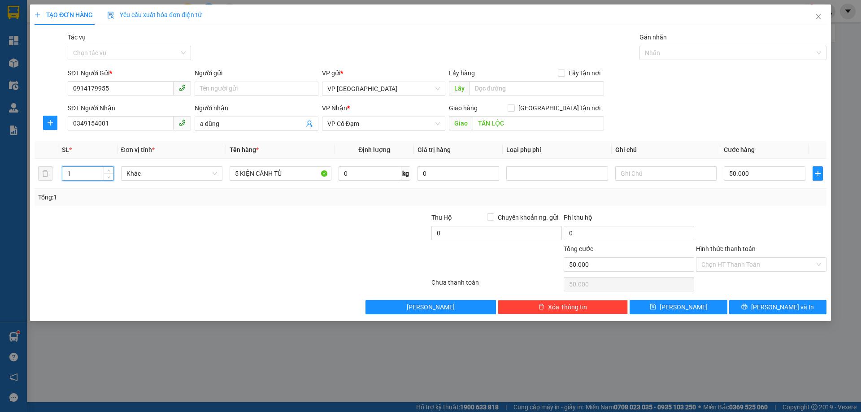
click at [316, 412] on html "Kết quả tìm kiếm ( 258 ) Bộ lọc Mã ĐH Trạng thái Món hàng Thu hộ Tổng cước Chưa…" at bounding box center [430, 206] width 861 height 412
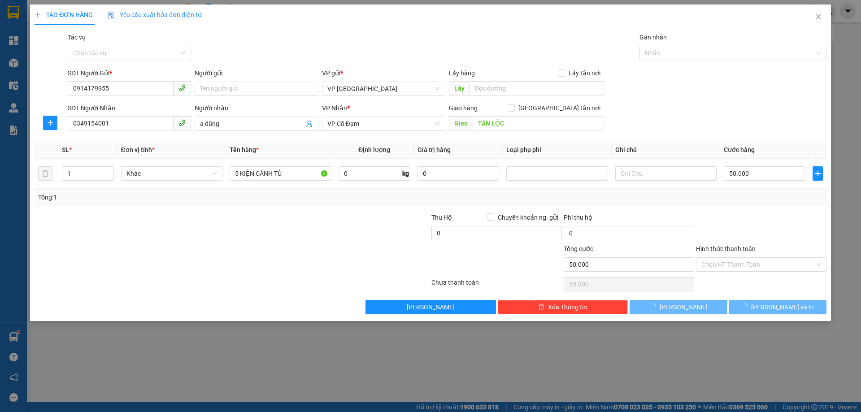
type input "0"
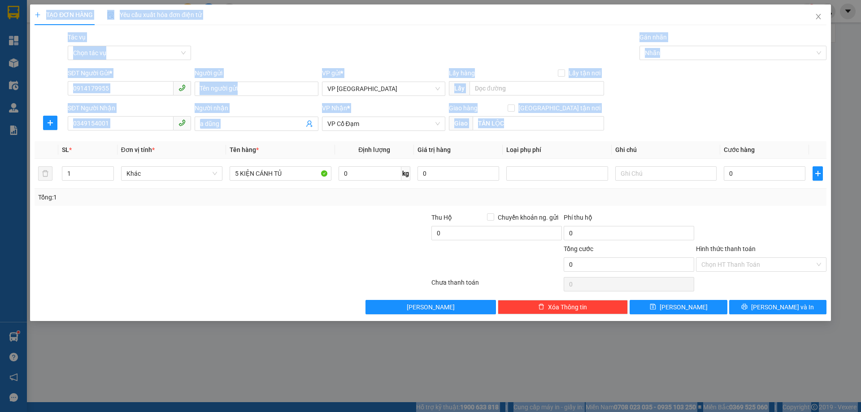
click at [177, 215] on div at bounding box center [166, 228] width 265 height 31
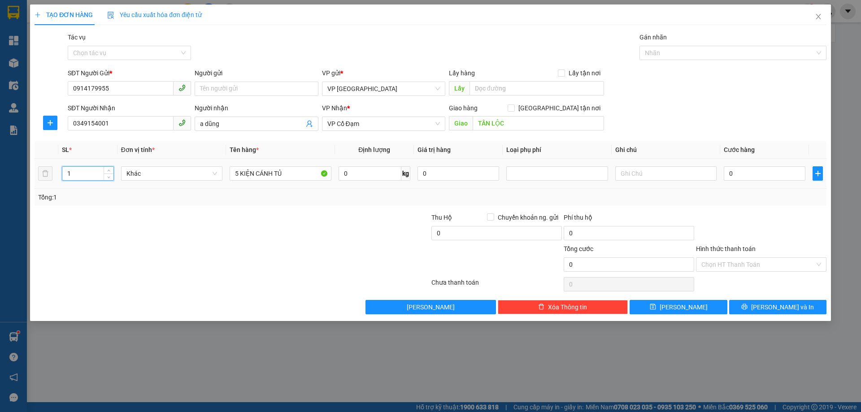
drag, startPoint x: 70, startPoint y: 172, endPoint x: 38, endPoint y: 163, distance: 33.4
click at [52, 165] on tr "1 Khác 5 KIỆN CÁNH TỦ 0 kg 0 0" at bounding box center [431, 174] width 792 height 30
type input "5"
click at [745, 302] on button "[PERSON_NAME] và In" at bounding box center [777, 307] width 97 height 14
click at [770, 300] on button "[PERSON_NAME] và In" at bounding box center [777, 307] width 97 height 14
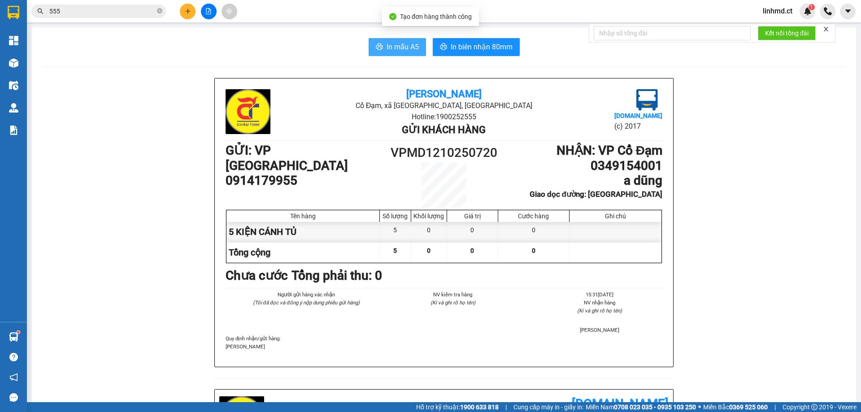
click at [376, 44] on icon "printer" at bounding box center [379, 46] width 7 height 7
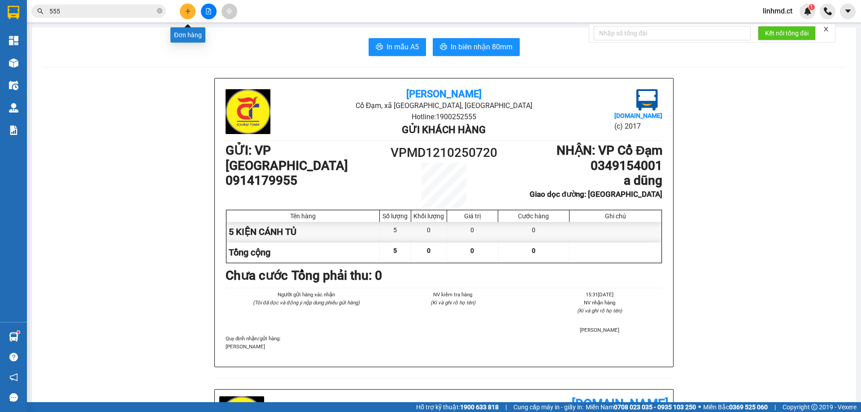
click at [191, 15] on button at bounding box center [188, 12] width 16 height 16
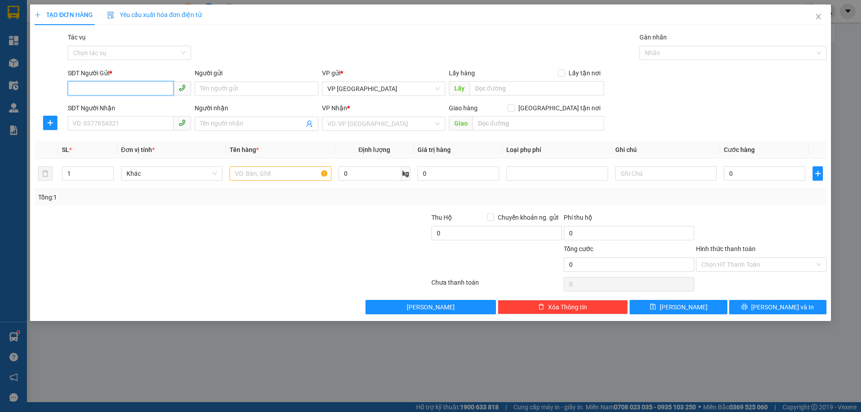
click at [147, 94] on input "SĐT Người Gửi *" at bounding box center [121, 88] width 106 height 14
type input "0903442317"
click at [143, 105] on div "0903442317" at bounding box center [129, 107] width 113 height 10
type input "0977774555"
type input "X GIANG"
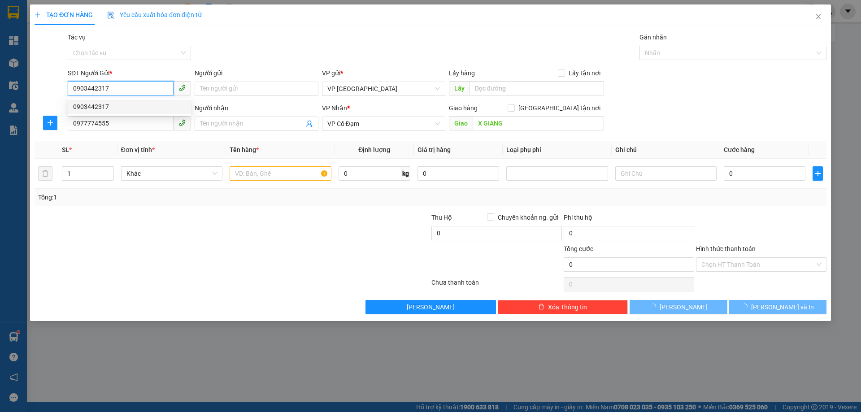
type input "50.000"
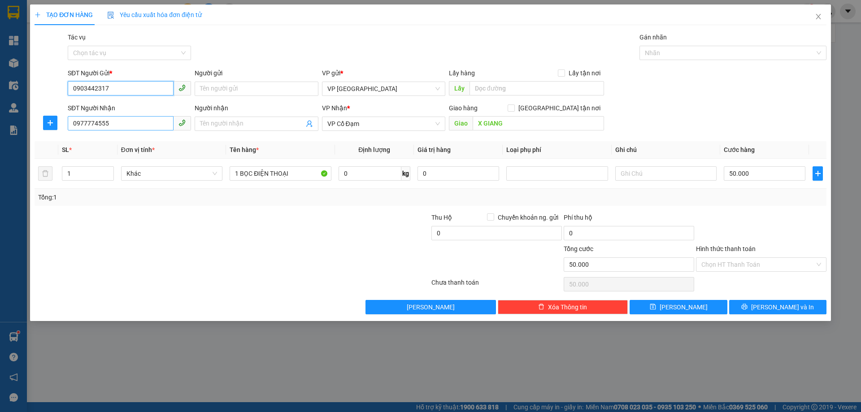
type input "0903442317"
click at [135, 126] on input "0977774555" at bounding box center [121, 123] width 106 height 14
drag, startPoint x: 76, startPoint y: 125, endPoint x: 69, endPoint y: 114, distance: 12.3
click at [69, 117] on input "00869" at bounding box center [121, 123] width 106 height 14
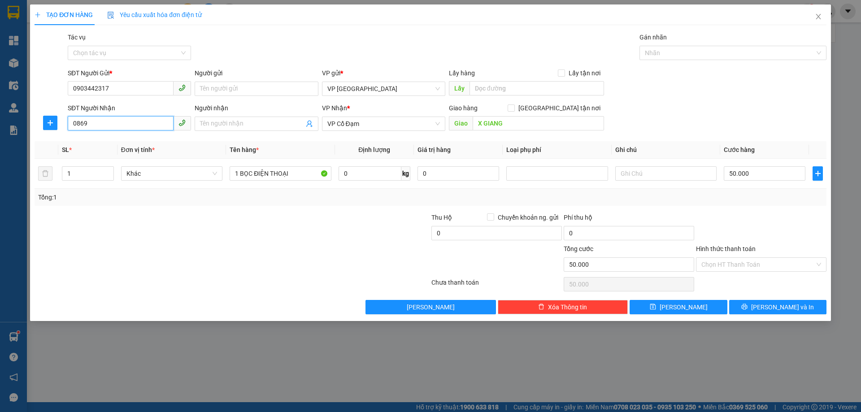
click at [90, 118] on input "0869" at bounding box center [121, 123] width 106 height 14
click at [150, 124] on input "0869494" at bounding box center [121, 123] width 106 height 14
click at [150, 139] on div "0869494295 - [PERSON_NAME]" at bounding box center [129, 142] width 113 height 10
type input "0869494295"
type input "C HƯƠNG"
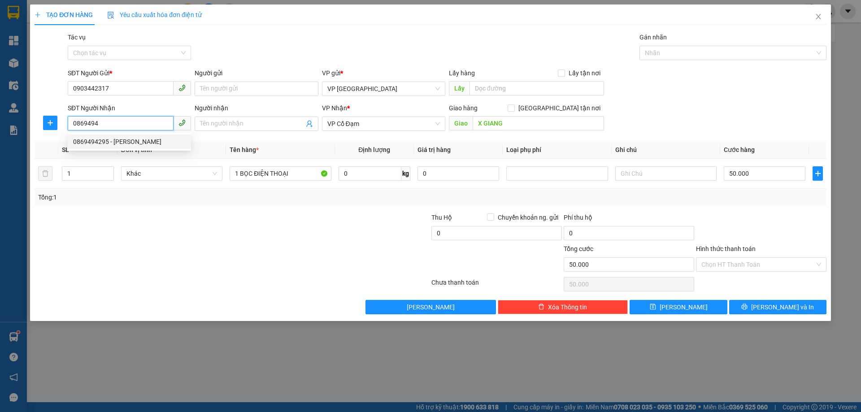
type input "[PERSON_NAME]"
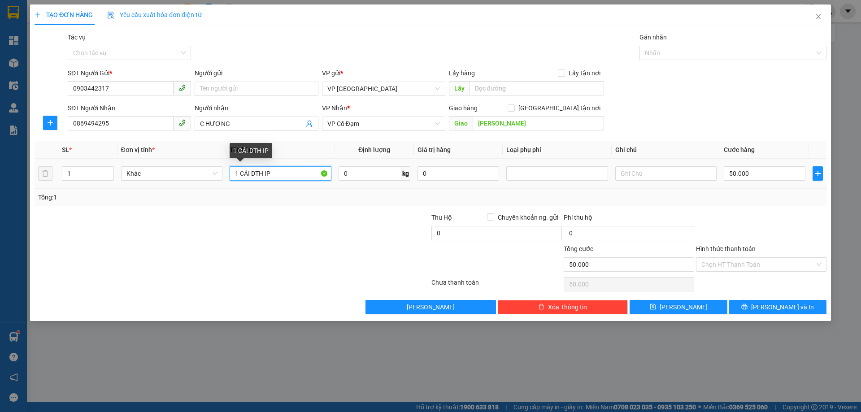
drag, startPoint x: 269, startPoint y: 175, endPoint x: 239, endPoint y: 170, distance: 30.9
click at [239, 170] on input "1 CÁI DTH IP" at bounding box center [280, 173] width 101 height 14
type input "1 BỌC ĐT"
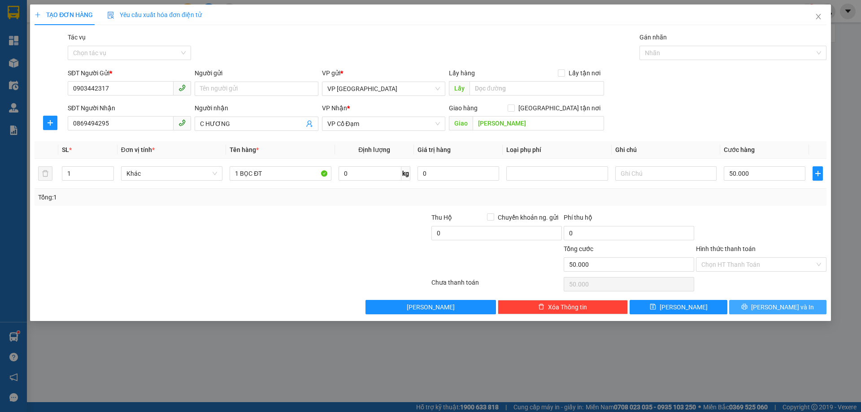
click at [761, 311] on button "[PERSON_NAME] và In" at bounding box center [777, 307] width 97 height 14
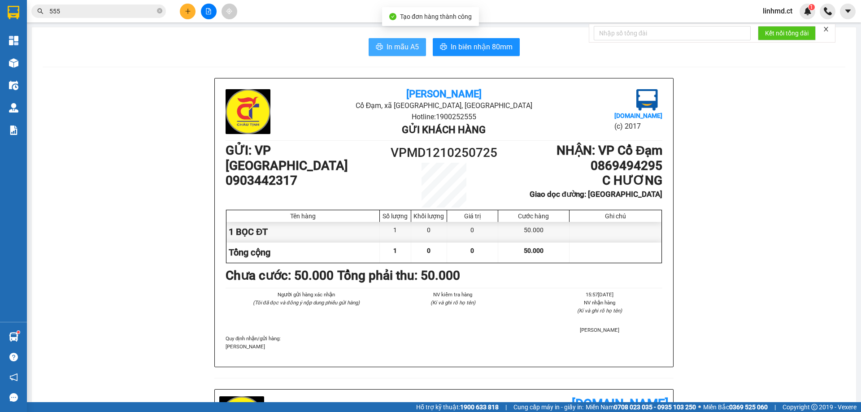
click at [386, 46] on span "In mẫu A5" at bounding box center [402, 46] width 32 height 11
click at [404, 41] on button "In mẫu A5" at bounding box center [397, 47] width 57 height 18
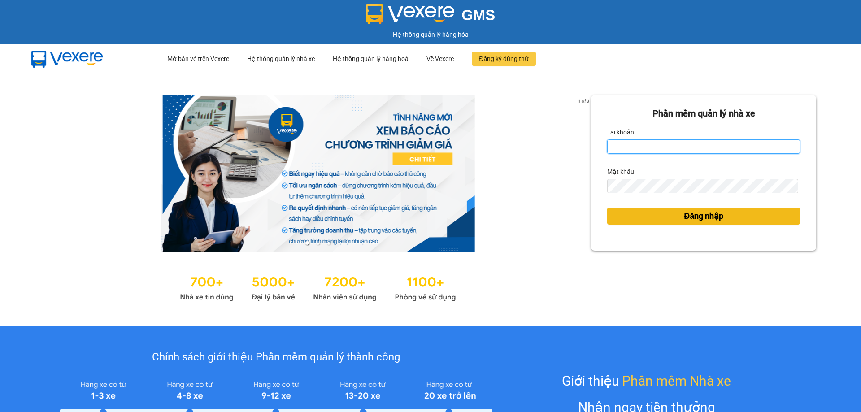
type input "linhmd.ct"
click at [690, 220] on span "Đăng nhập" at bounding box center [703, 216] width 39 height 13
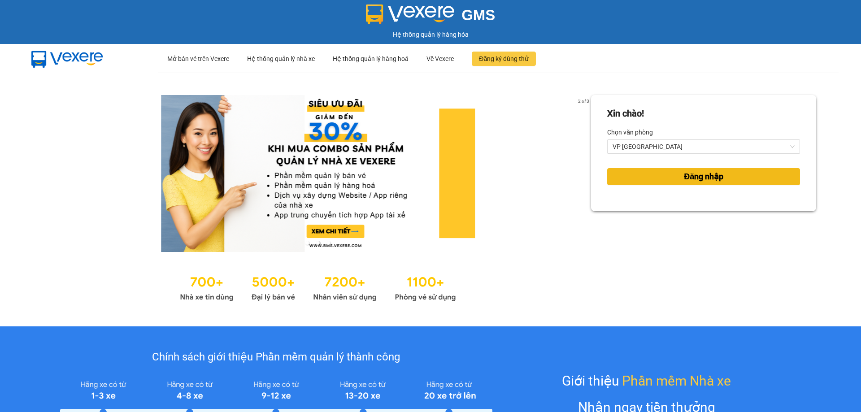
click at [733, 178] on button "Đăng nhập" at bounding box center [703, 176] width 193 height 17
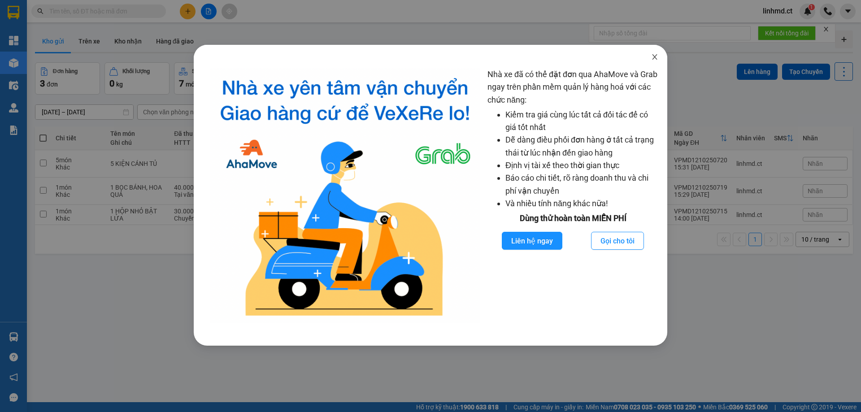
click at [653, 56] on icon "close" at bounding box center [654, 56] width 5 height 5
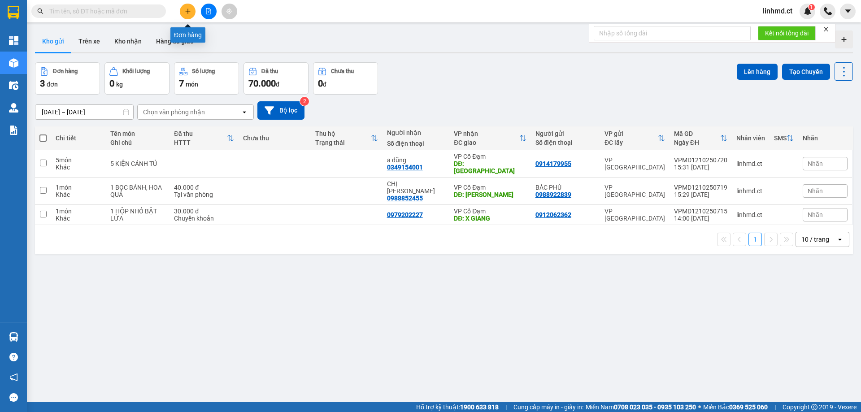
click at [184, 10] on button at bounding box center [188, 12] width 16 height 16
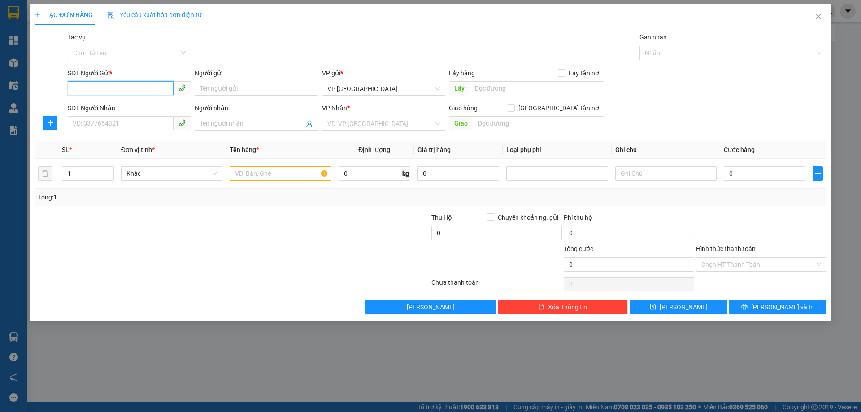
drag, startPoint x: 143, startPoint y: 91, endPoint x: 149, endPoint y: 72, distance: 20.1
click at [143, 89] on input "SĐT Người Gửi *" at bounding box center [121, 88] width 106 height 14
type input "0972586679"
click at [105, 123] on input "SĐT Người Nhận" at bounding box center [121, 123] width 106 height 14
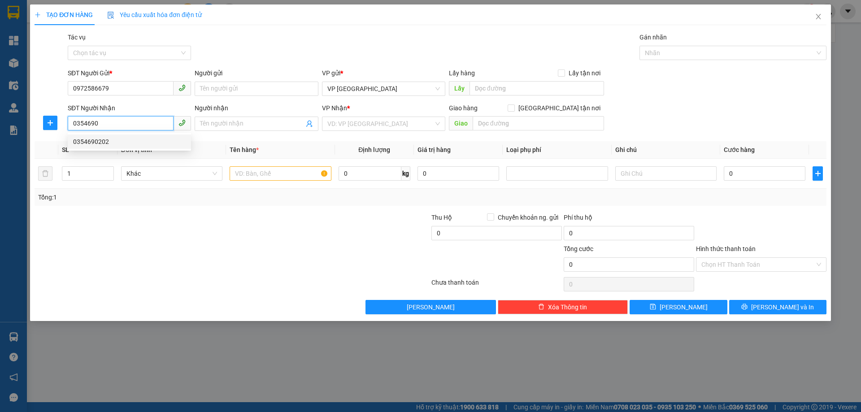
click at [111, 144] on div "0354690202" at bounding box center [129, 142] width 113 height 10
type input "0354690202"
type input "CX CẦU TRÙ"
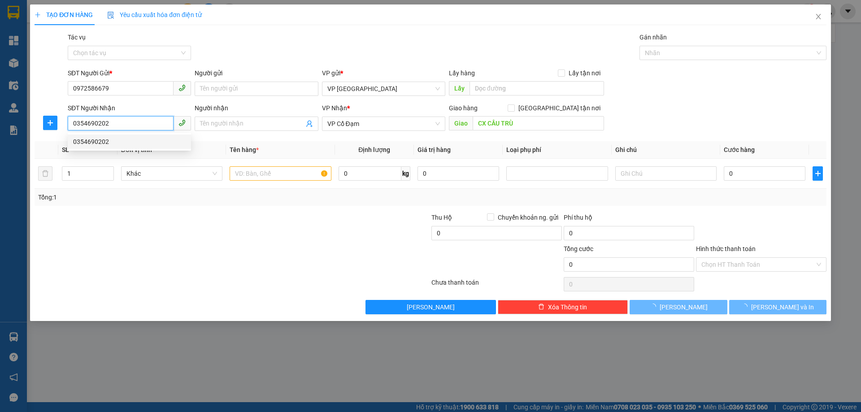
type input "30.000"
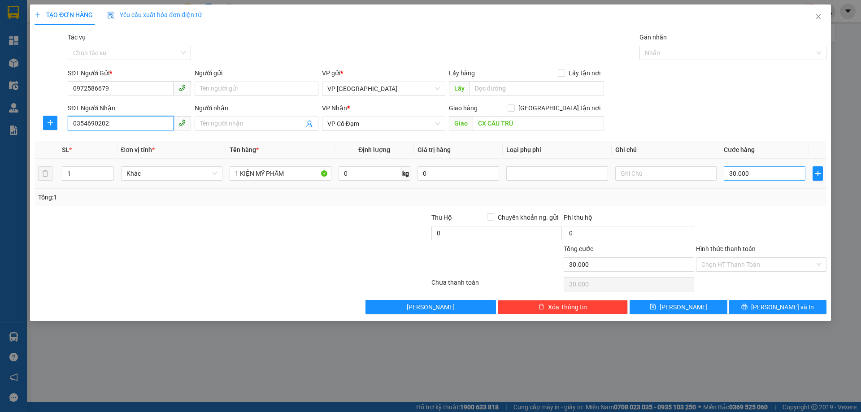
type input "0354690202"
click at [769, 178] on input "30.000" at bounding box center [765, 173] width 82 height 14
type input "0"
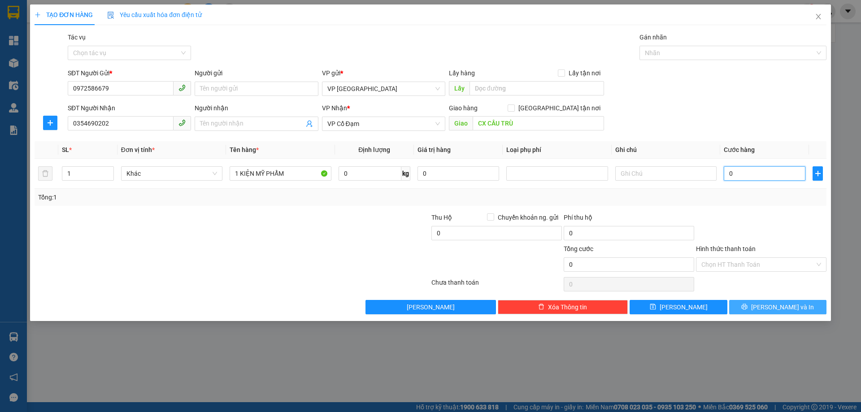
type input "0"
click at [778, 310] on span "[PERSON_NAME] và In" at bounding box center [782, 307] width 63 height 10
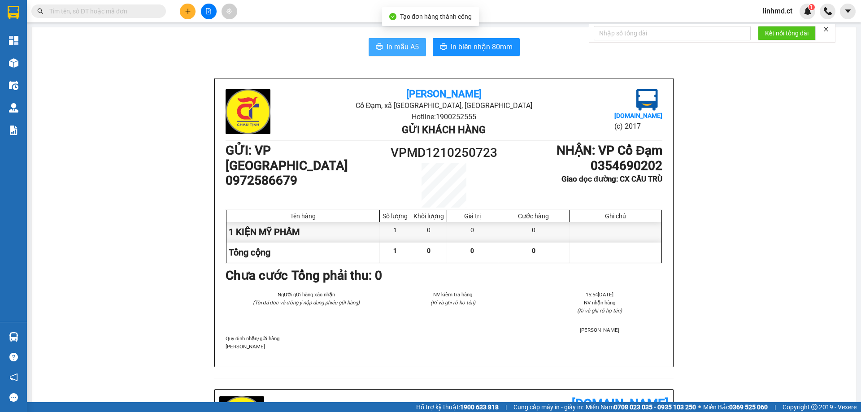
click at [390, 44] on span "In mẫu A5" at bounding box center [402, 46] width 32 height 11
